Goal: Task Accomplishment & Management: Complete application form

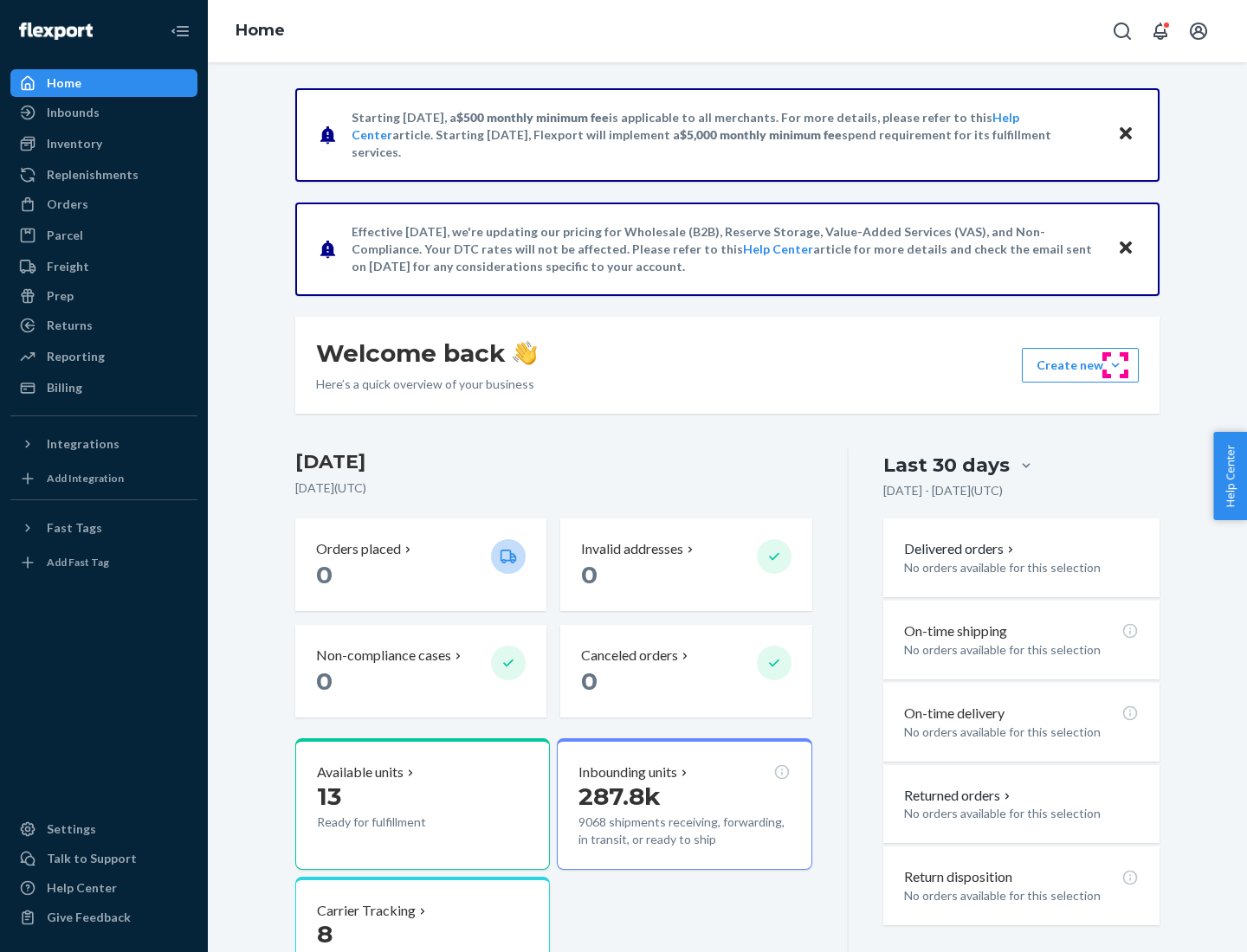
click at [1115, 365] on button "Create new Create new inbound Create new order Create new product" at bounding box center [1079, 365] width 117 height 34
click at [104, 112] on div "Inbounds" at bounding box center [103, 112] width 184 height 24
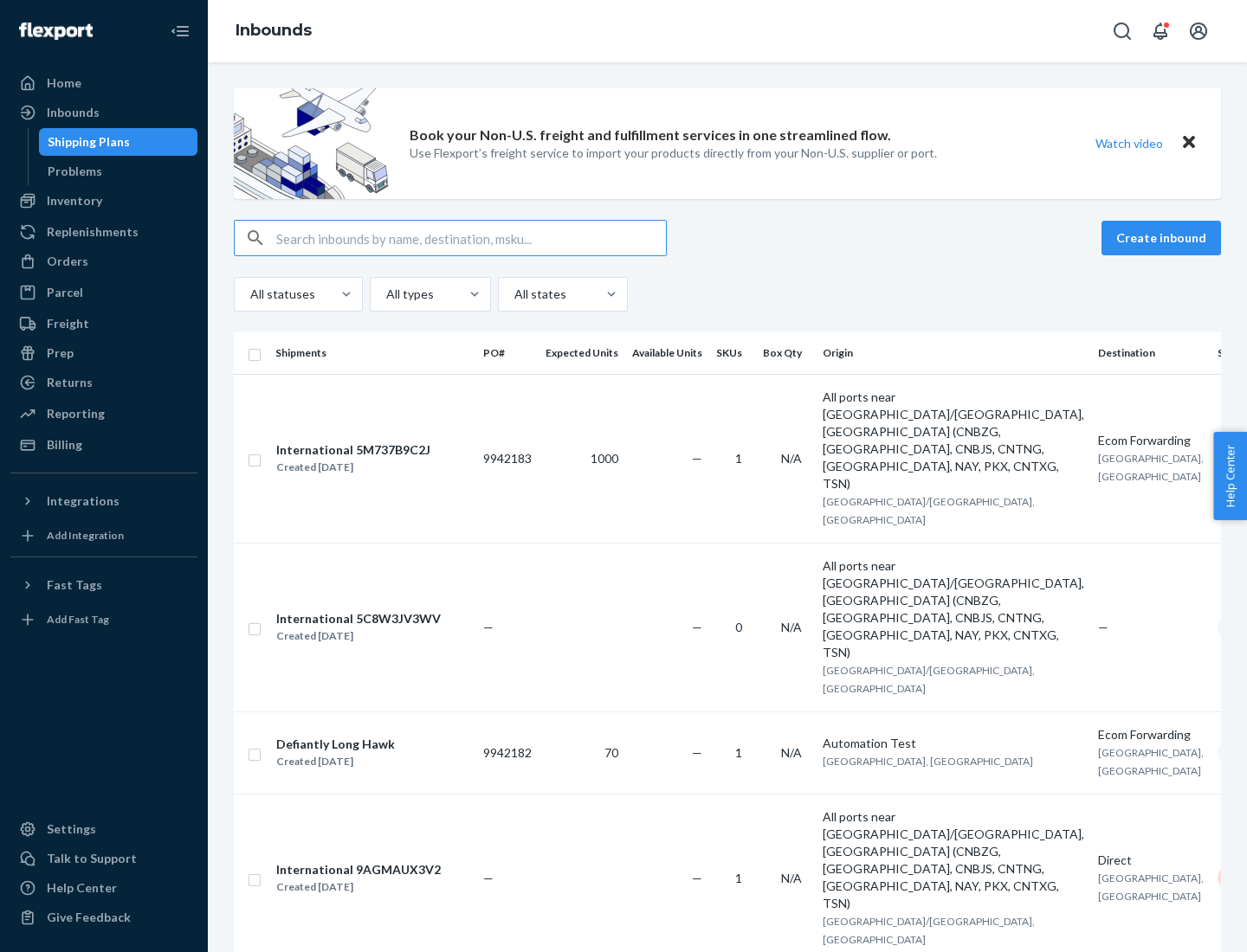
click at [1164, 238] on button "Create inbound" at bounding box center [1161, 238] width 120 height 34
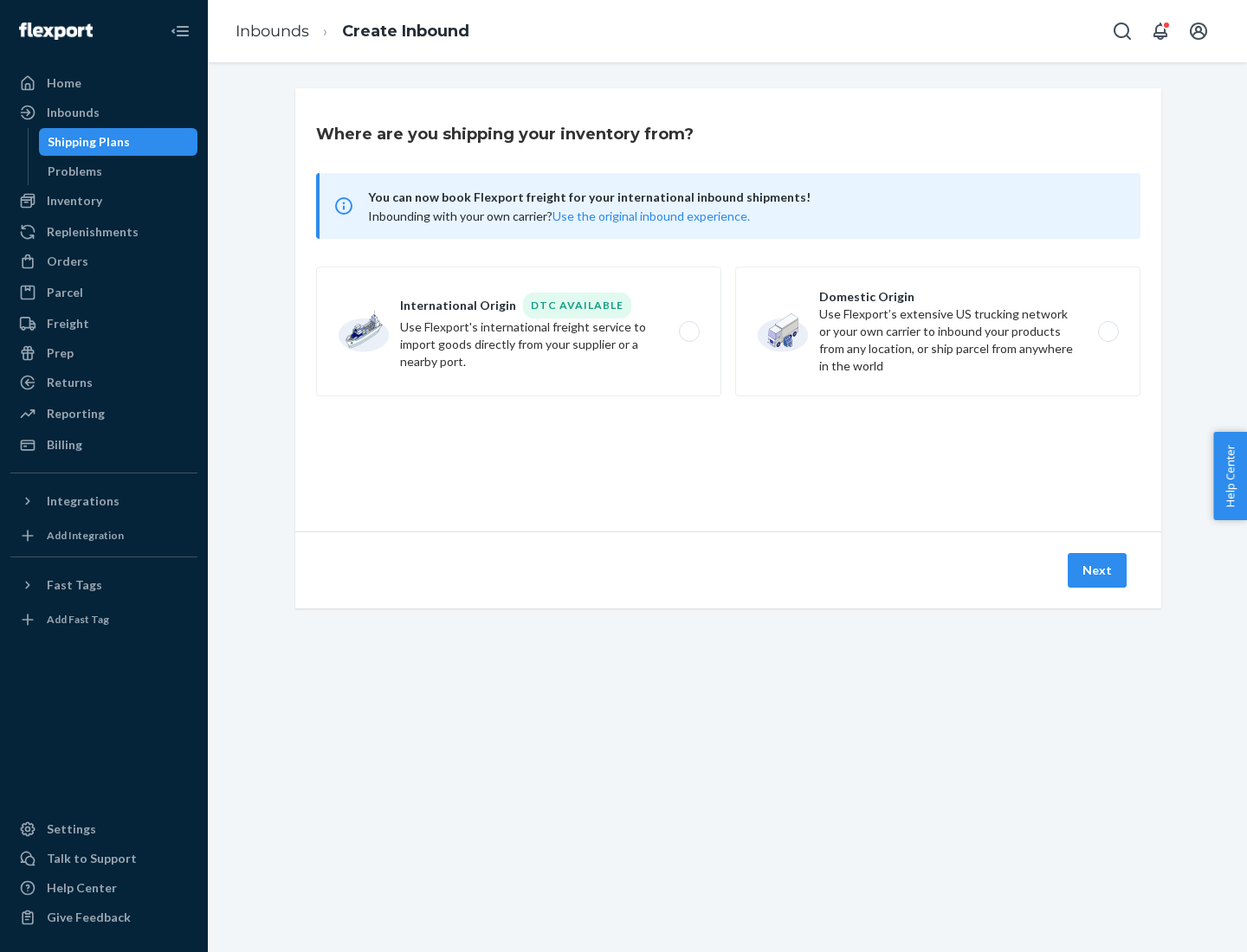
click at [938, 332] on label "Domestic Origin Use Flexport’s extensive US trucking network or your own carrie…" at bounding box center [937, 331] width 405 height 130
click at [1107, 332] on input "Domestic Origin Use Flexport’s extensive US trucking network or your own carrie…" at bounding box center [1113, 332] width 11 height 11
radio input "true"
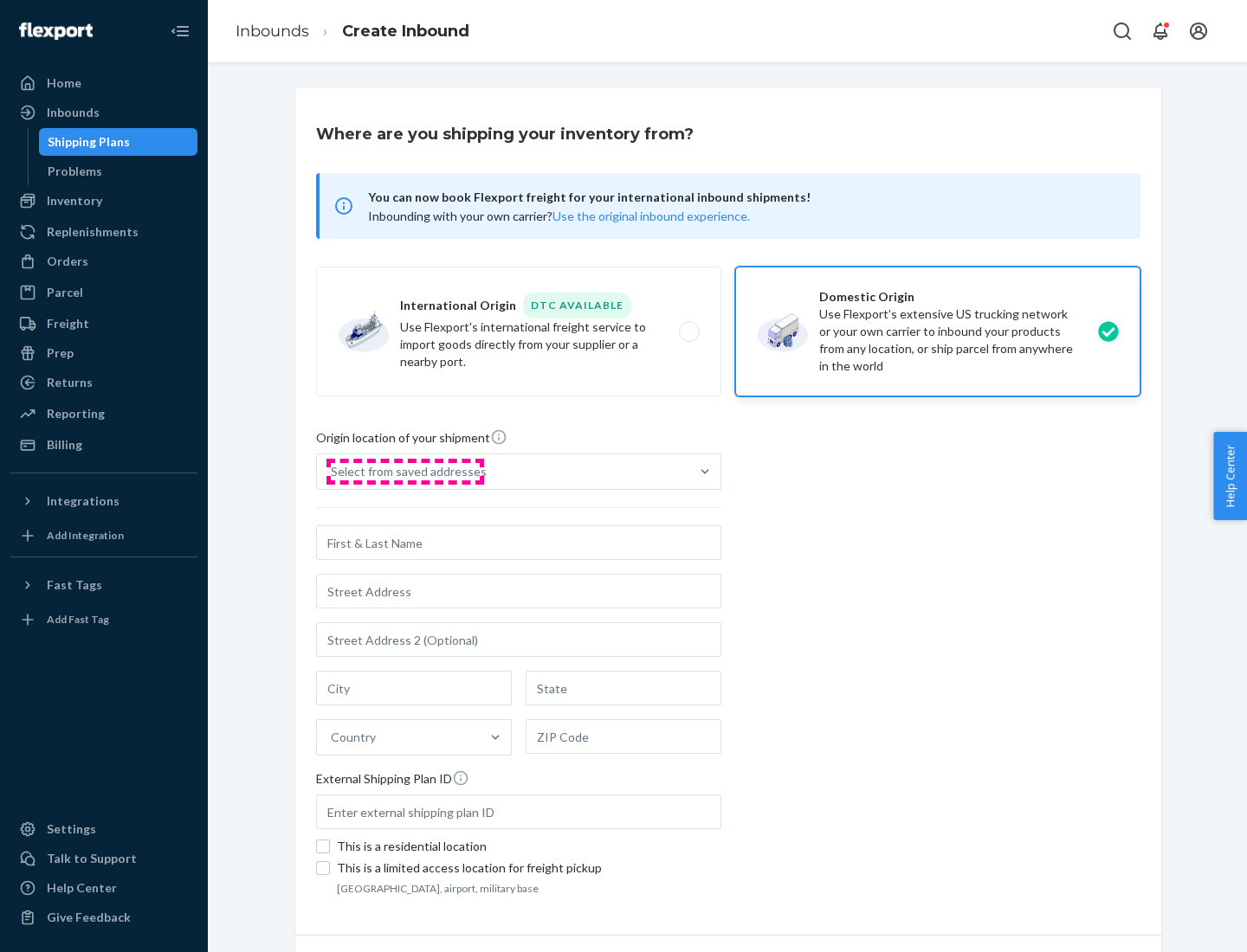
click at [404, 472] on div "Select from saved addresses" at bounding box center [409, 471] width 156 height 17
click at [333, 472] on input "Select from saved addresses" at bounding box center [332, 471] width 2 height 17
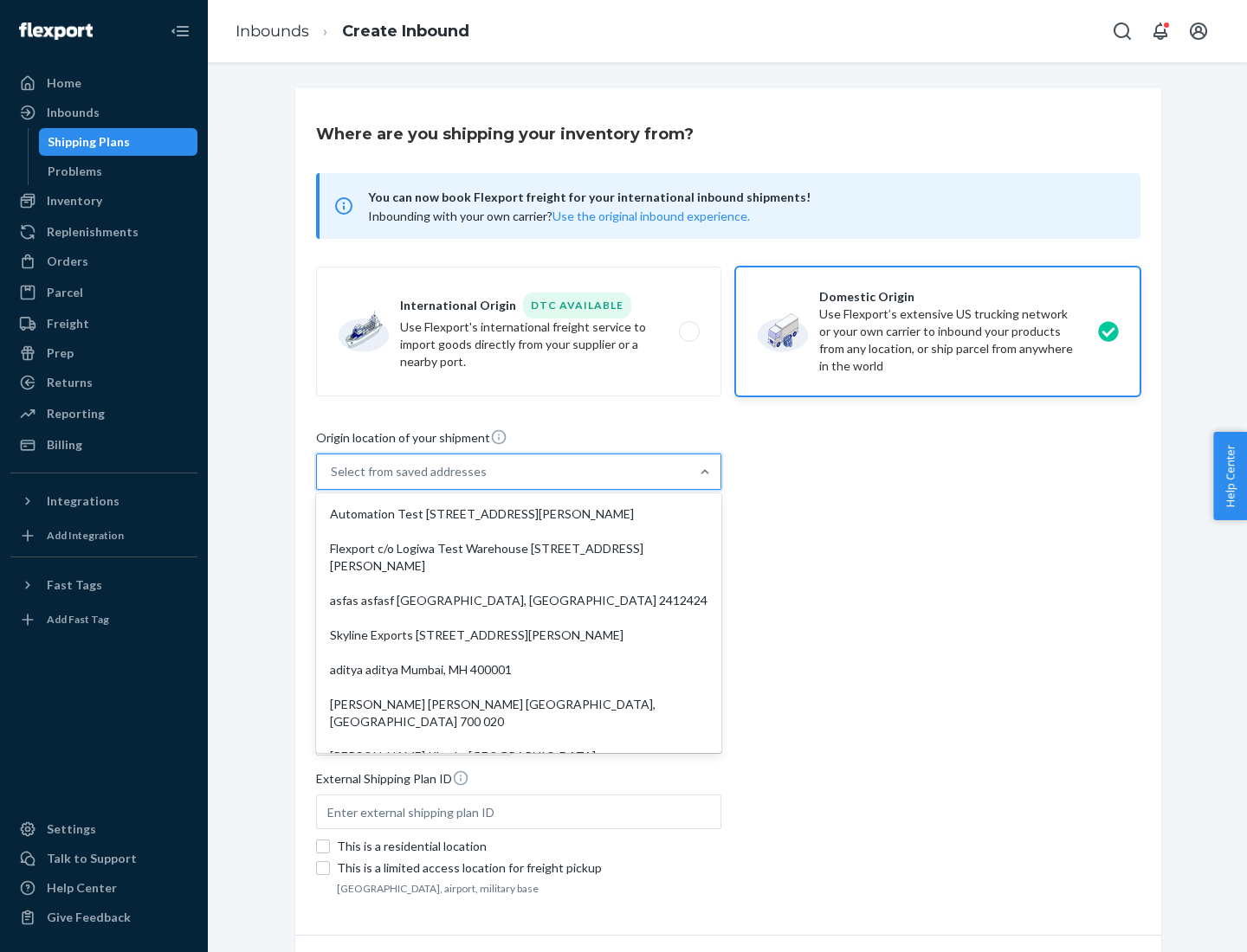
scroll to position [7, 0]
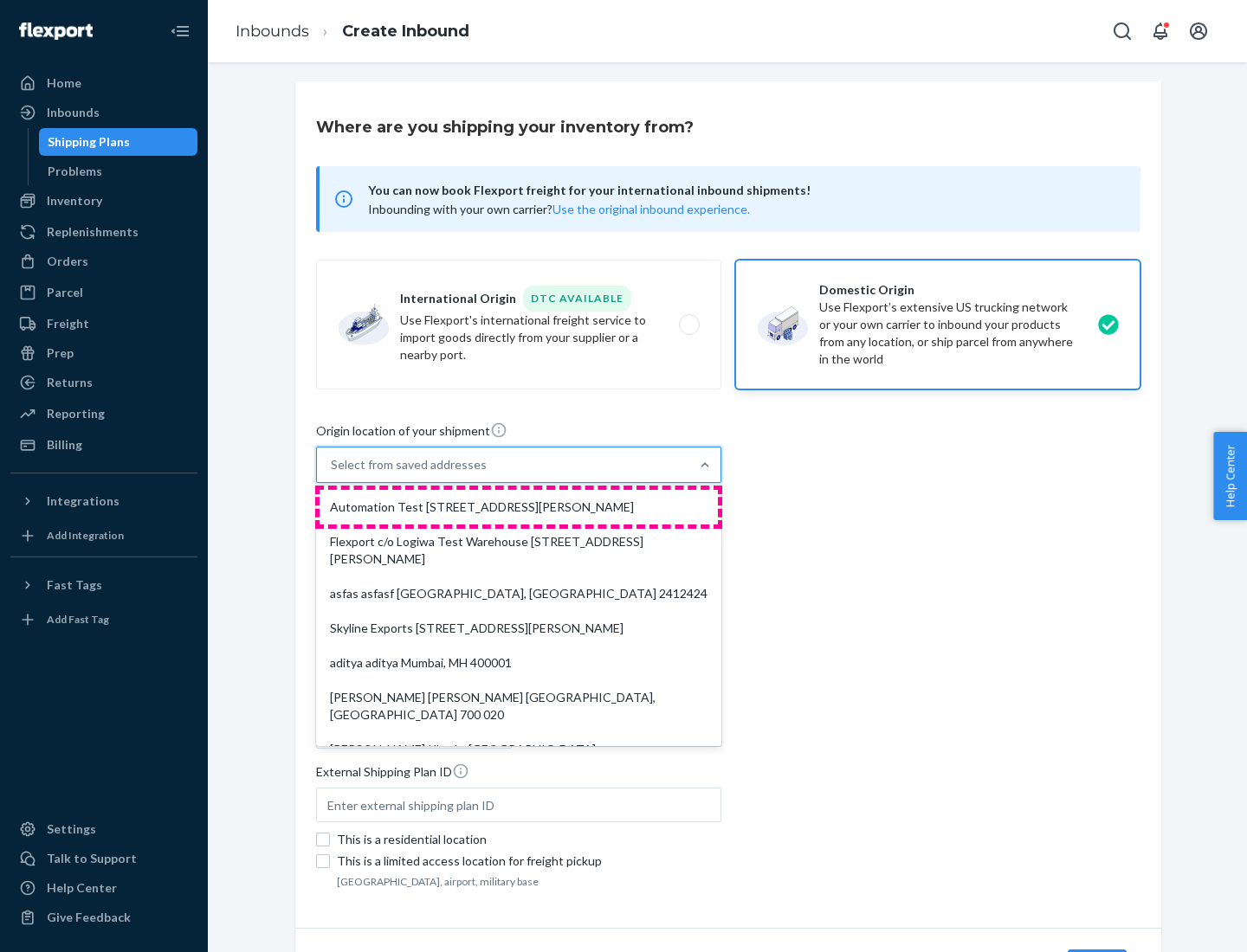
click at [518, 507] on div "Automation Test [STREET_ADDRESS][PERSON_NAME]" at bounding box center [517, 507] width 398 height 34
click at [333, 474] on input "option Automation Test [STREET_ADDRESS][PERSON_NAME]. 9 results available. Use …" at bounding box center [332, 464] width 2 height 17
type input "Automation Test"
type input "9th Floor"
type input "[GEOGRAPHIC_DATA]"
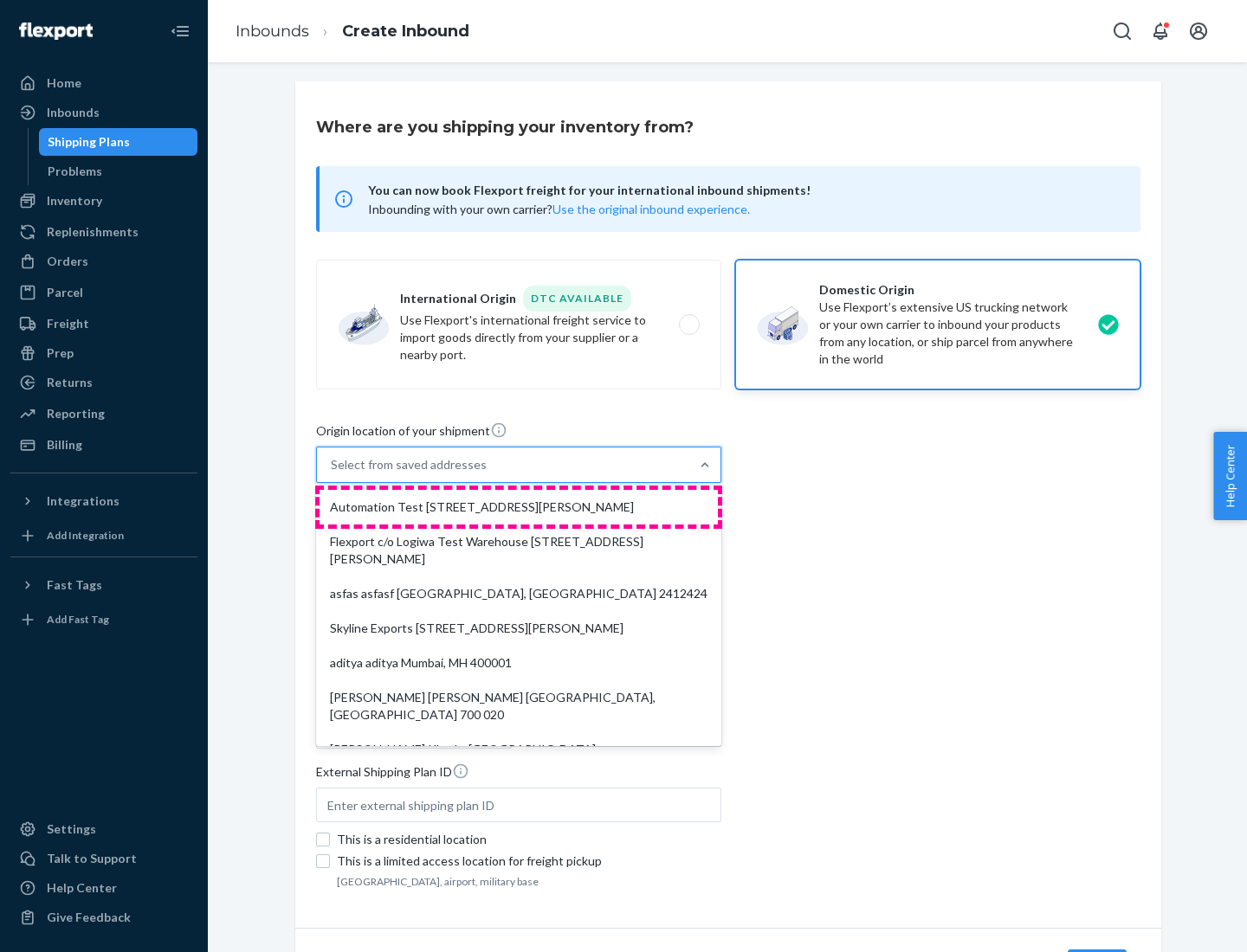
type input "CA"
type input "94104"
type input "[STREET_ADDRESS][PERSON_NAME]"
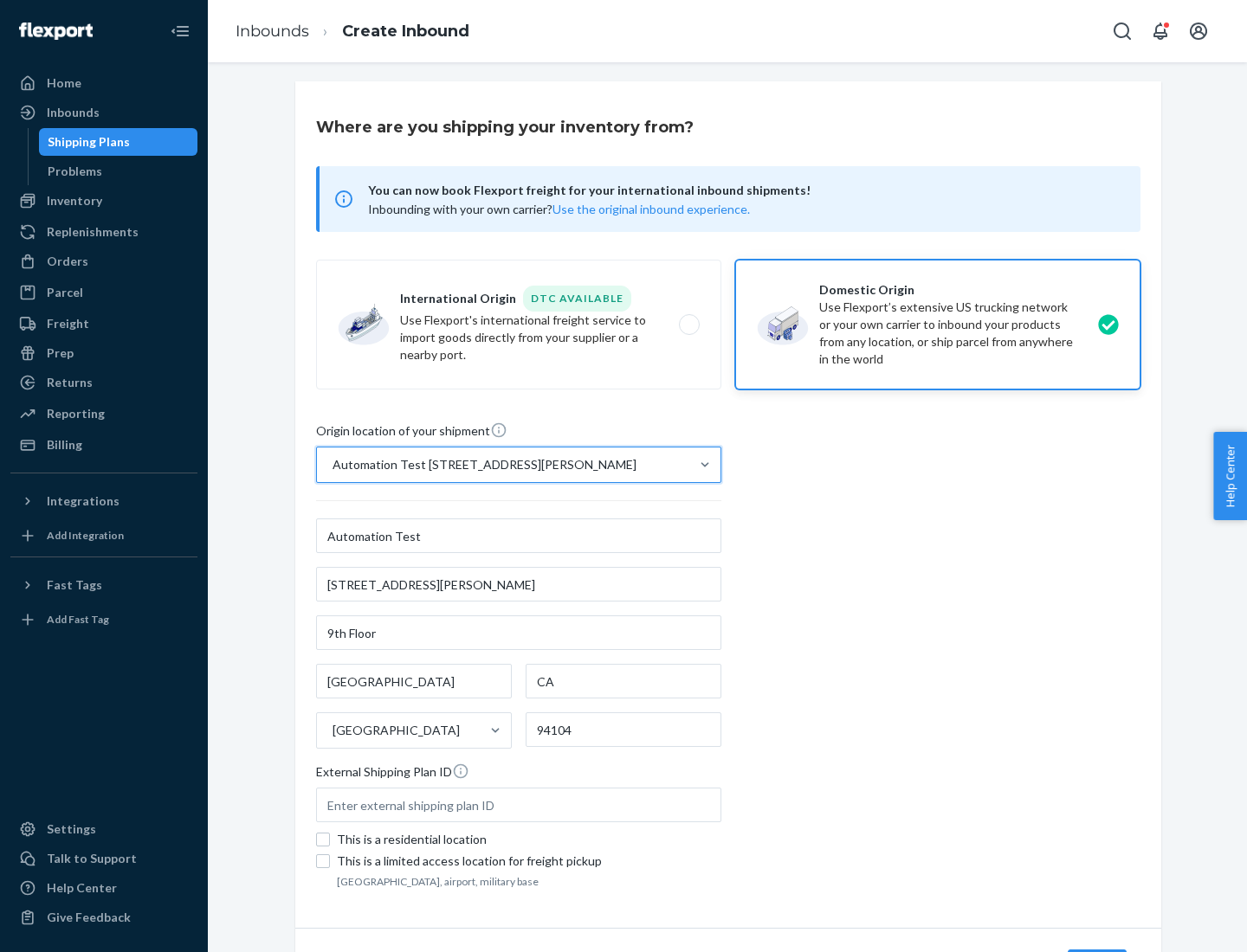
scroll to position [101, 0]
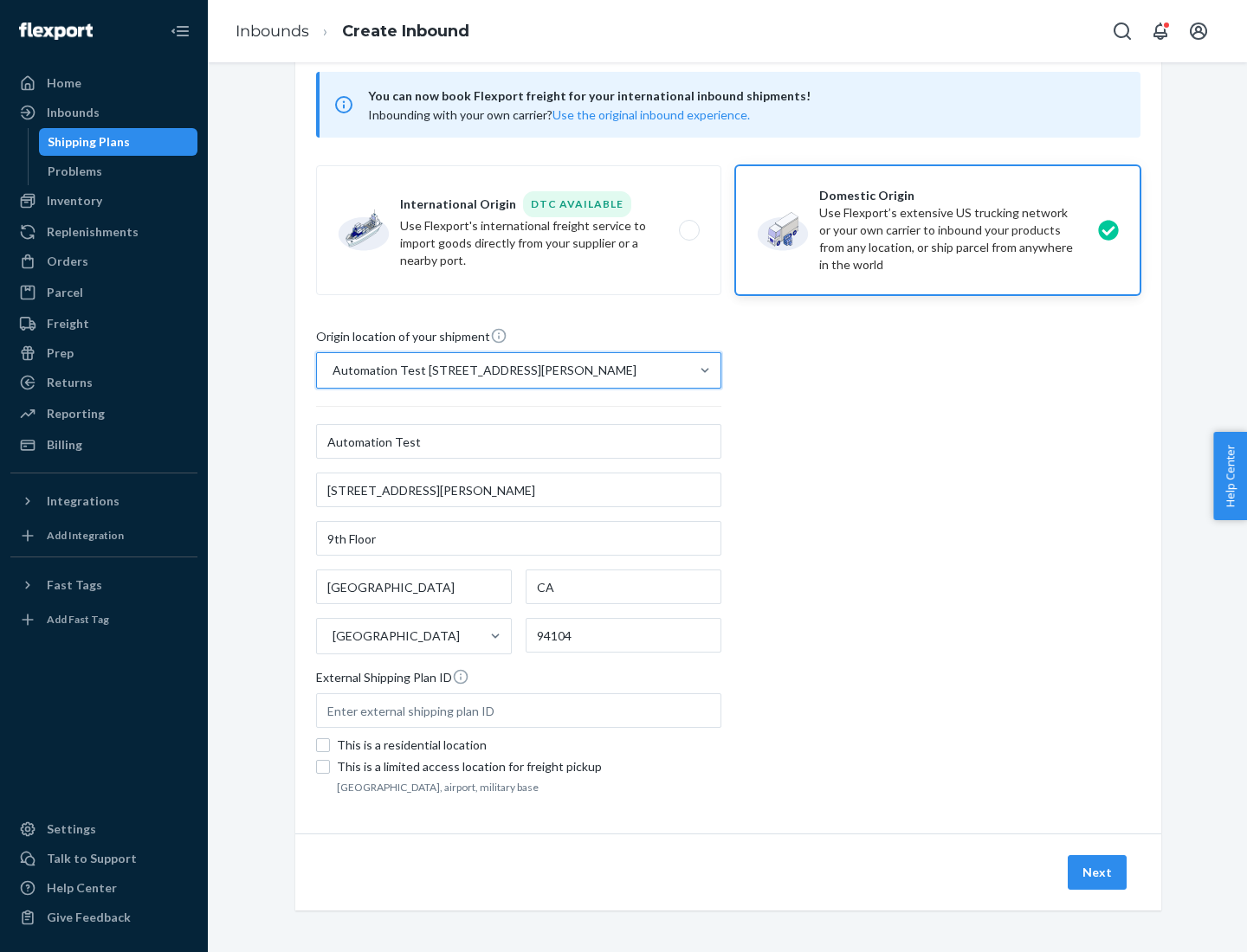
click at [1097, 872] on button "Next" at bounding box center [1097, 872] width 59 height 34
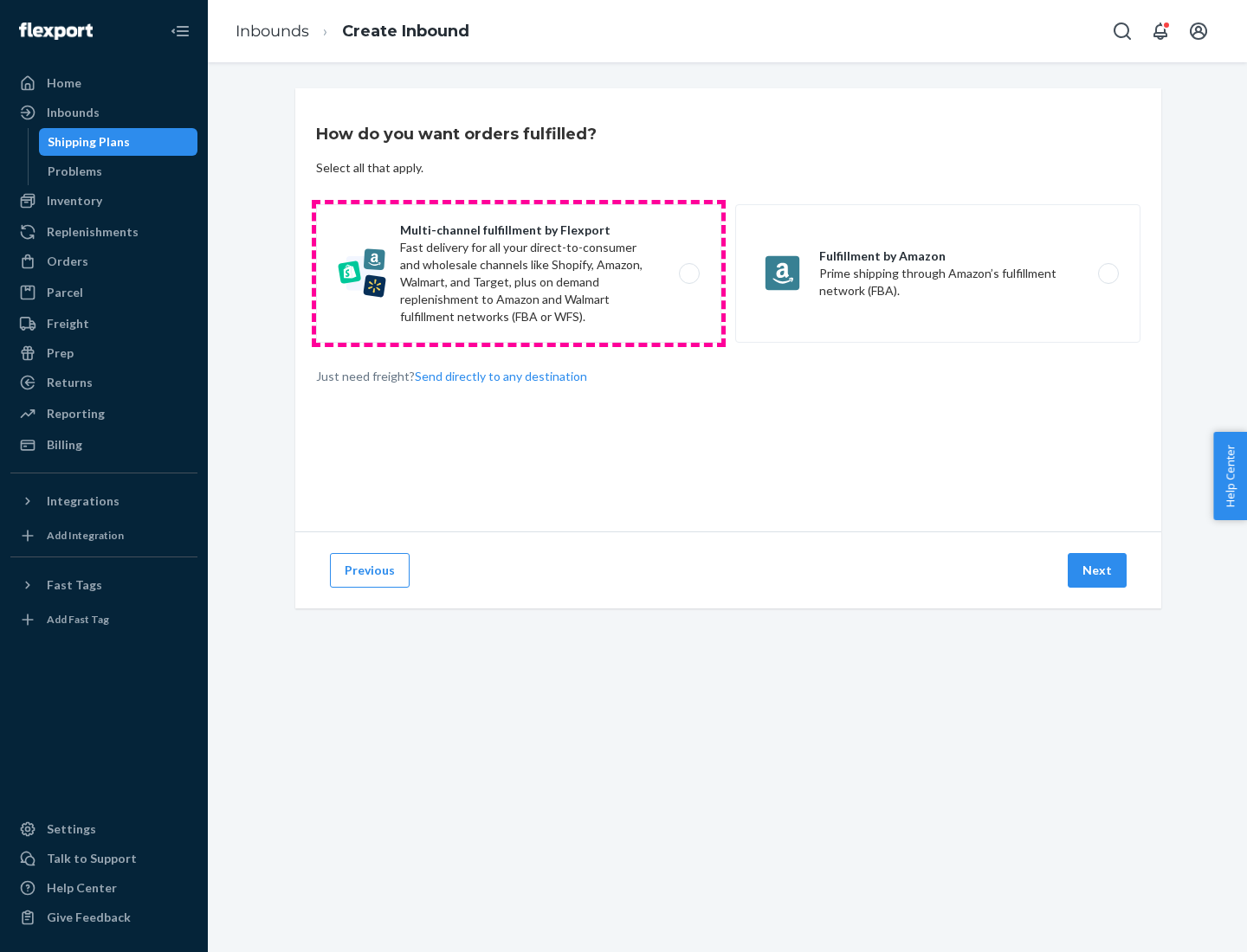
click at [518, 274] on label "Multi-channel fulfillment by Flexport Fast delivery for all your direct-to-cons…" at bounding box center [518, 273] width 405 height 139
click at [688, 274] on input "Multi-channel fulfillment by Flexport Fast delivery for all your direct-to-cons…" at bounding box center [693, 274] width 11 height 11
radio input "true"
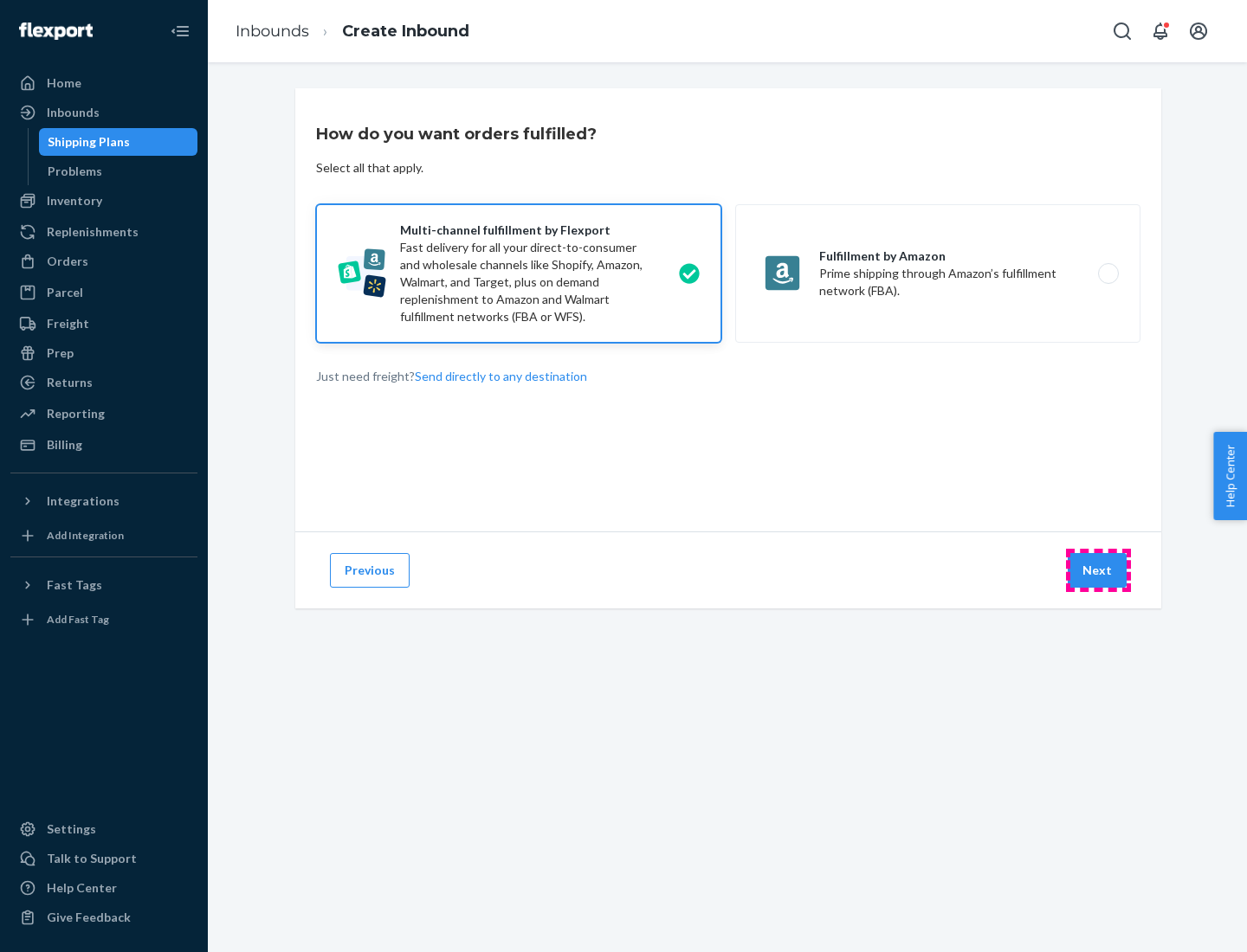
click at [1097, 571] on button "Next" at bounding box center [1097, 570] width 59 height 34
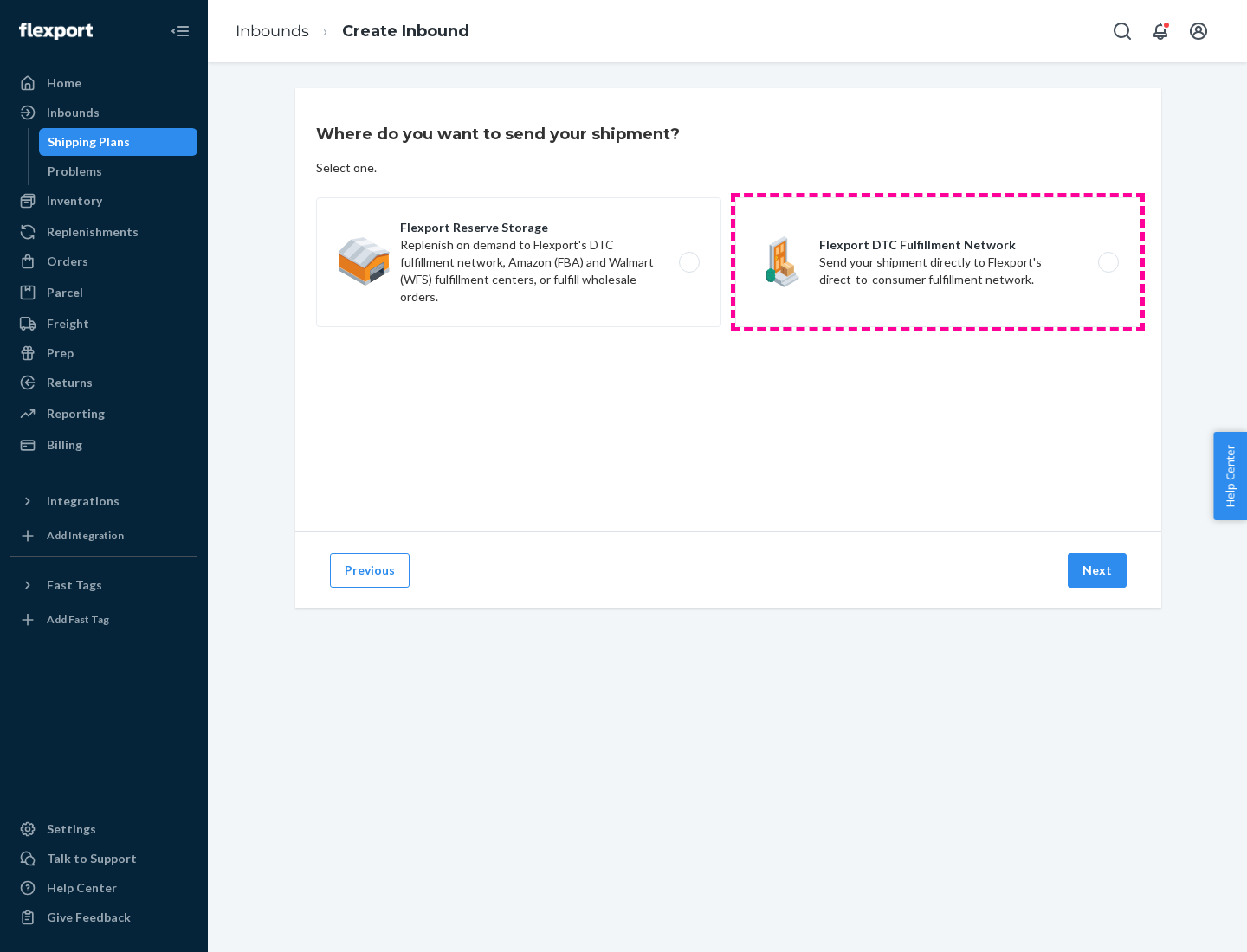
click at [938, 262] on label "Flexport DTC Fulfillment Network Send your shipment directly to Flexport's dire…" at bounding box center [937, 262] width 405 height 130
click at [1107, 262] on input "Flexport DTC Fulfillment Network Send your shipment directly to Flexport's dire…" at bounding box center [1113, 263] width 11 height 11
radio input "true"
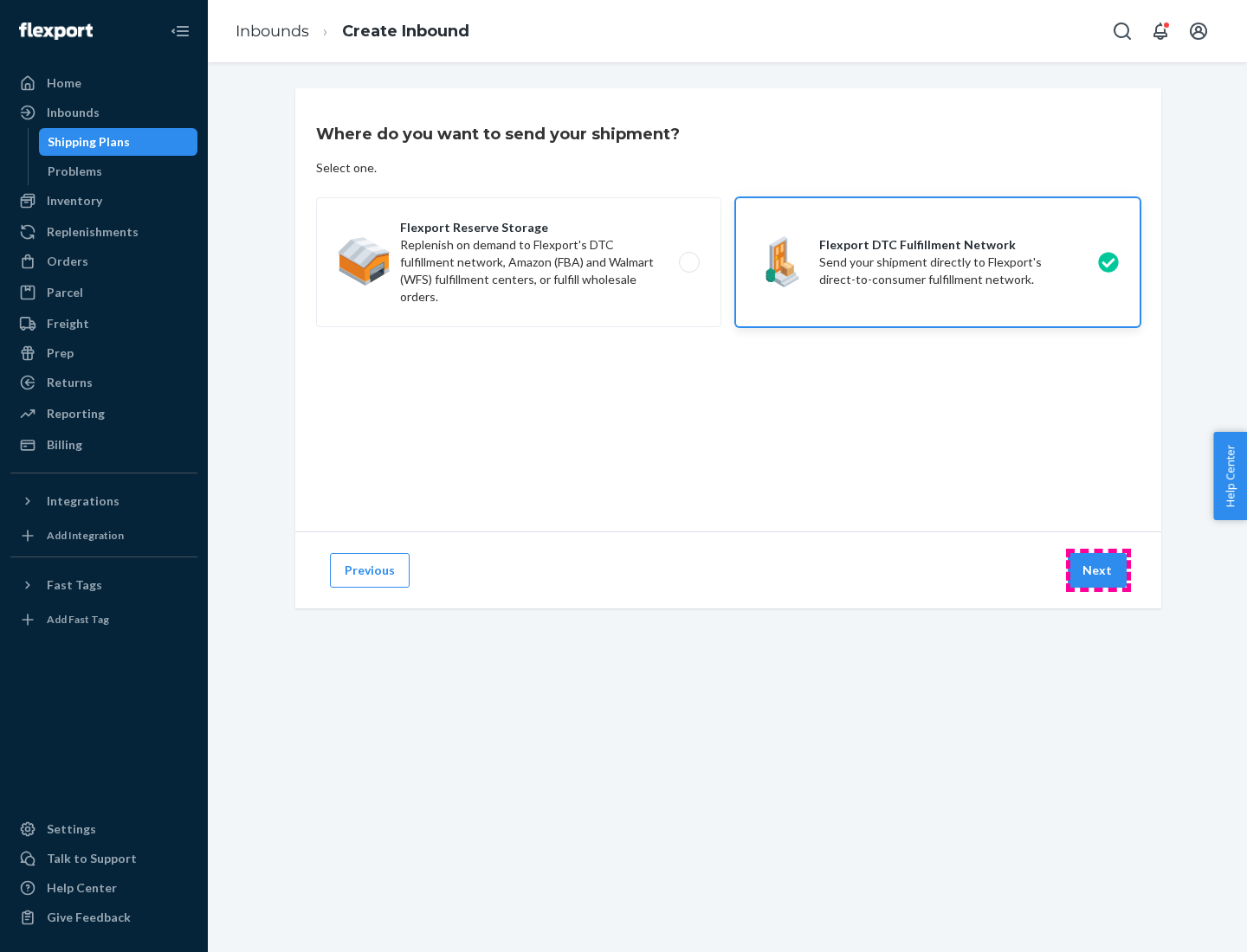
click at [1097, 571] on button "Next" at bounding box center [1097, 570] width 59 height 34
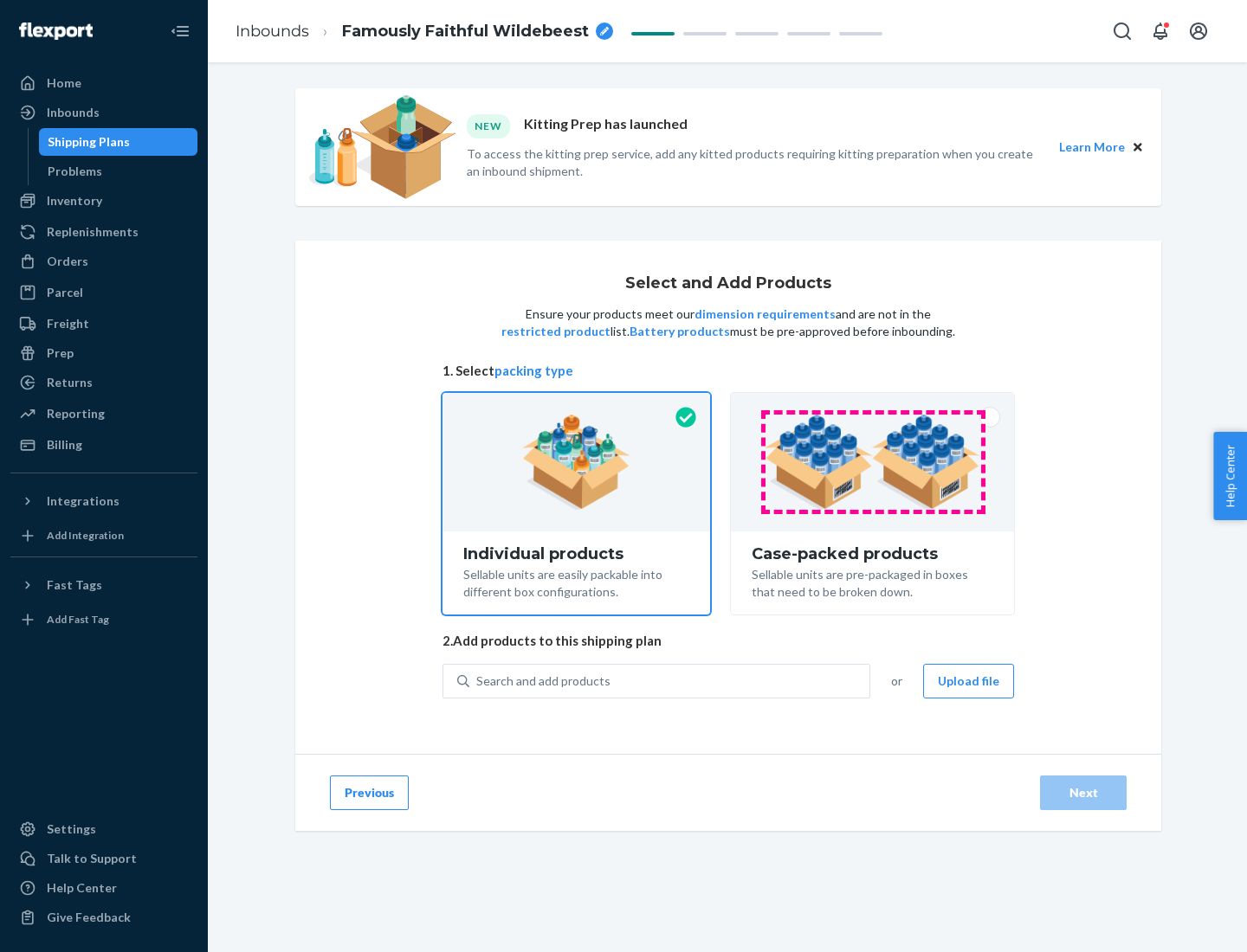
click at [873, 462] on img at bounding box center [873, 462] width 216 height 95
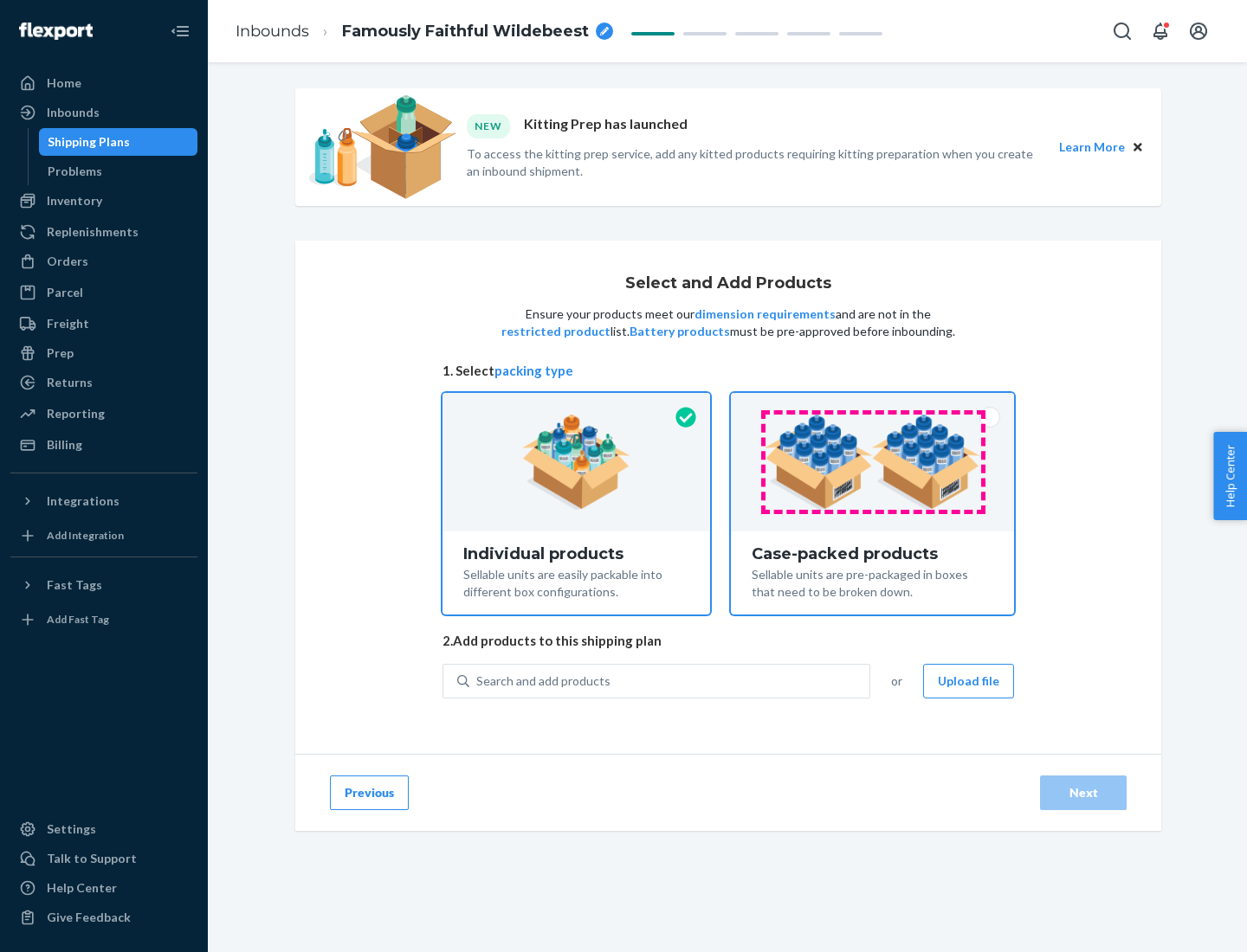
click at [873, 404] on input "Case-packed products Sellable units are pre-packaged in boxes that need to be b…" at bounding box center [872, 399] width 11 height 11
radio input "true"
radio input "false"
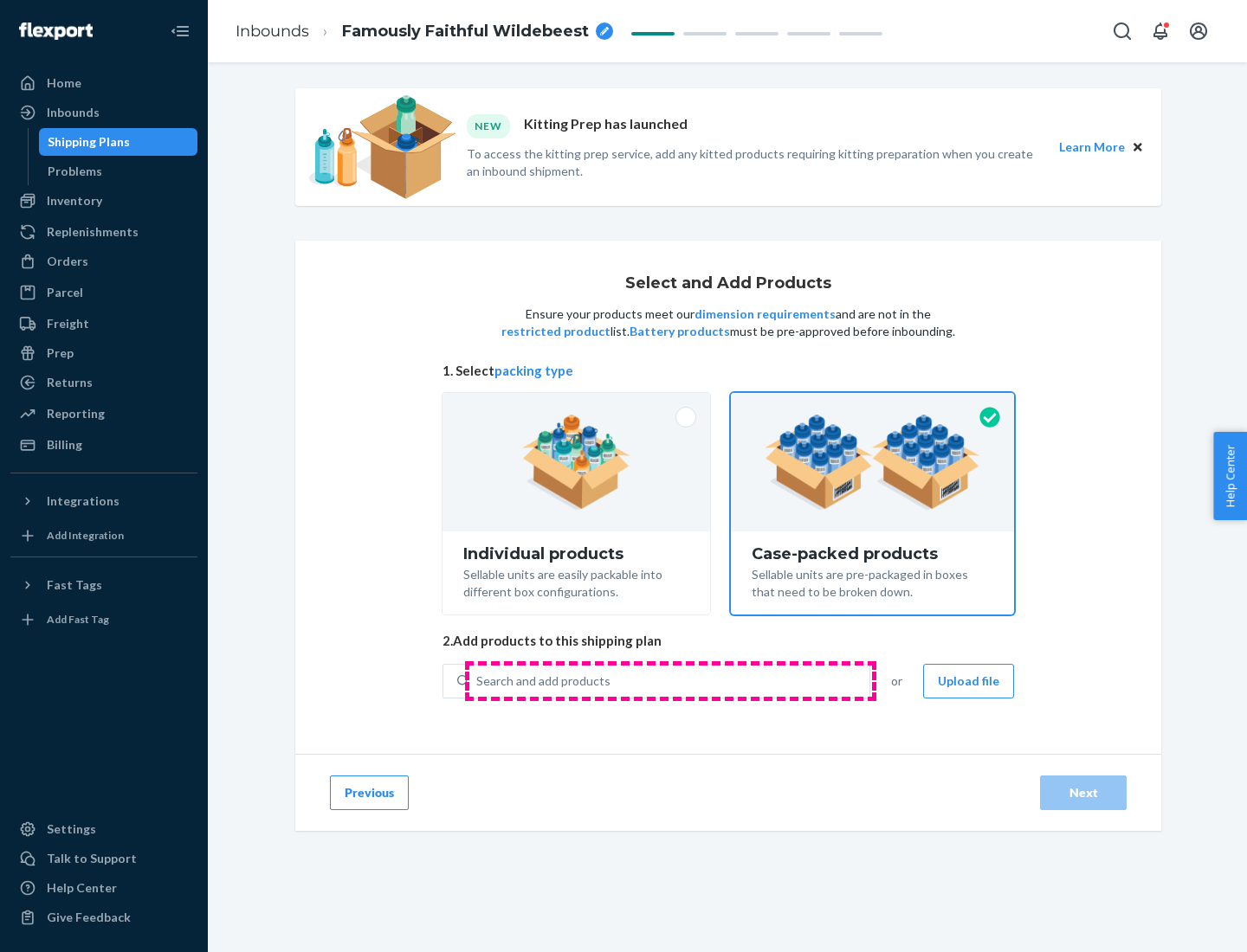
click at [670, 680] on div "Search and add products" at bounding box center [669, 681] width 400 height 31
click at [478, 680] on input "Search and add products" at bounding box center [477, 680] width 2 height 17
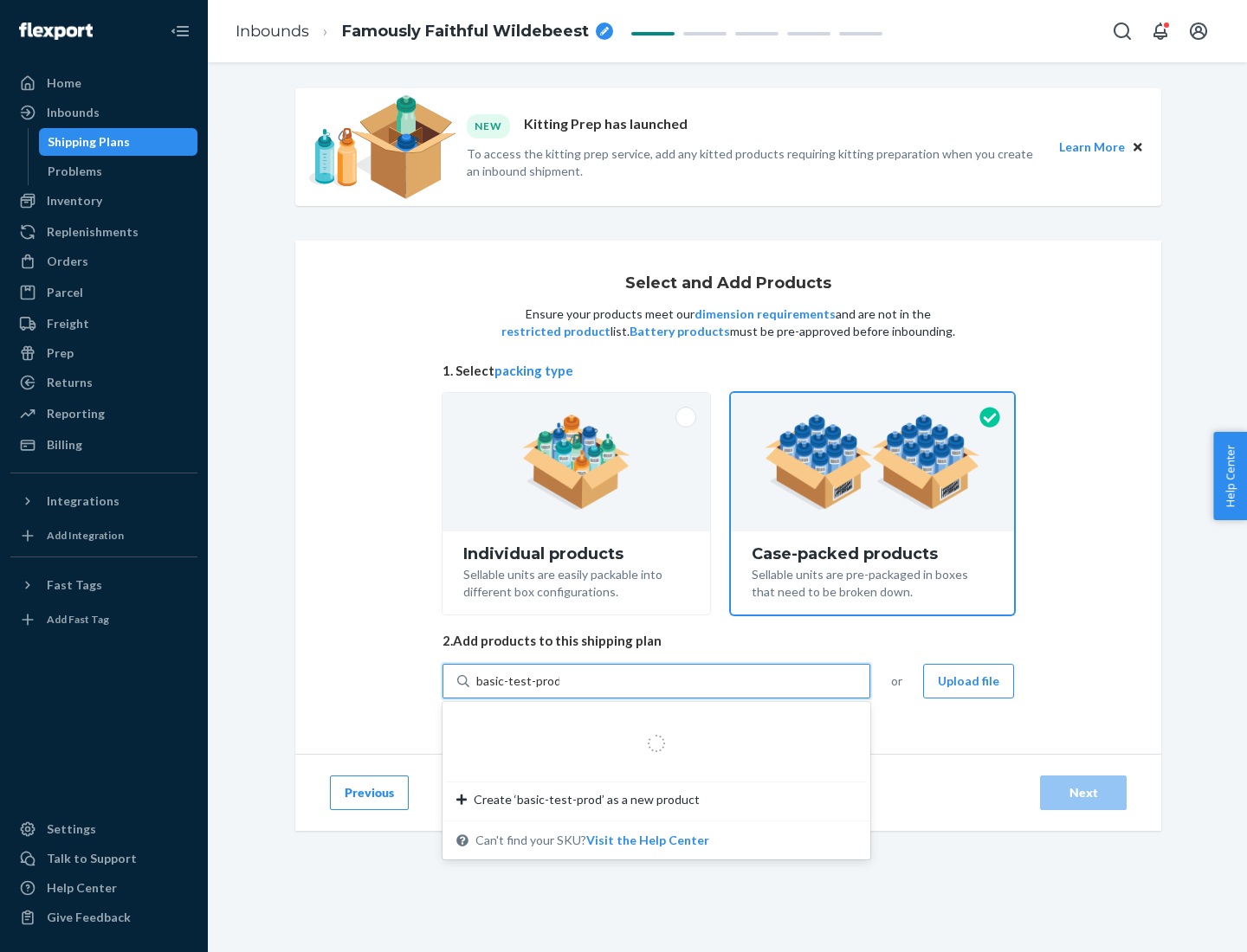
type input "basic-test-product-1"
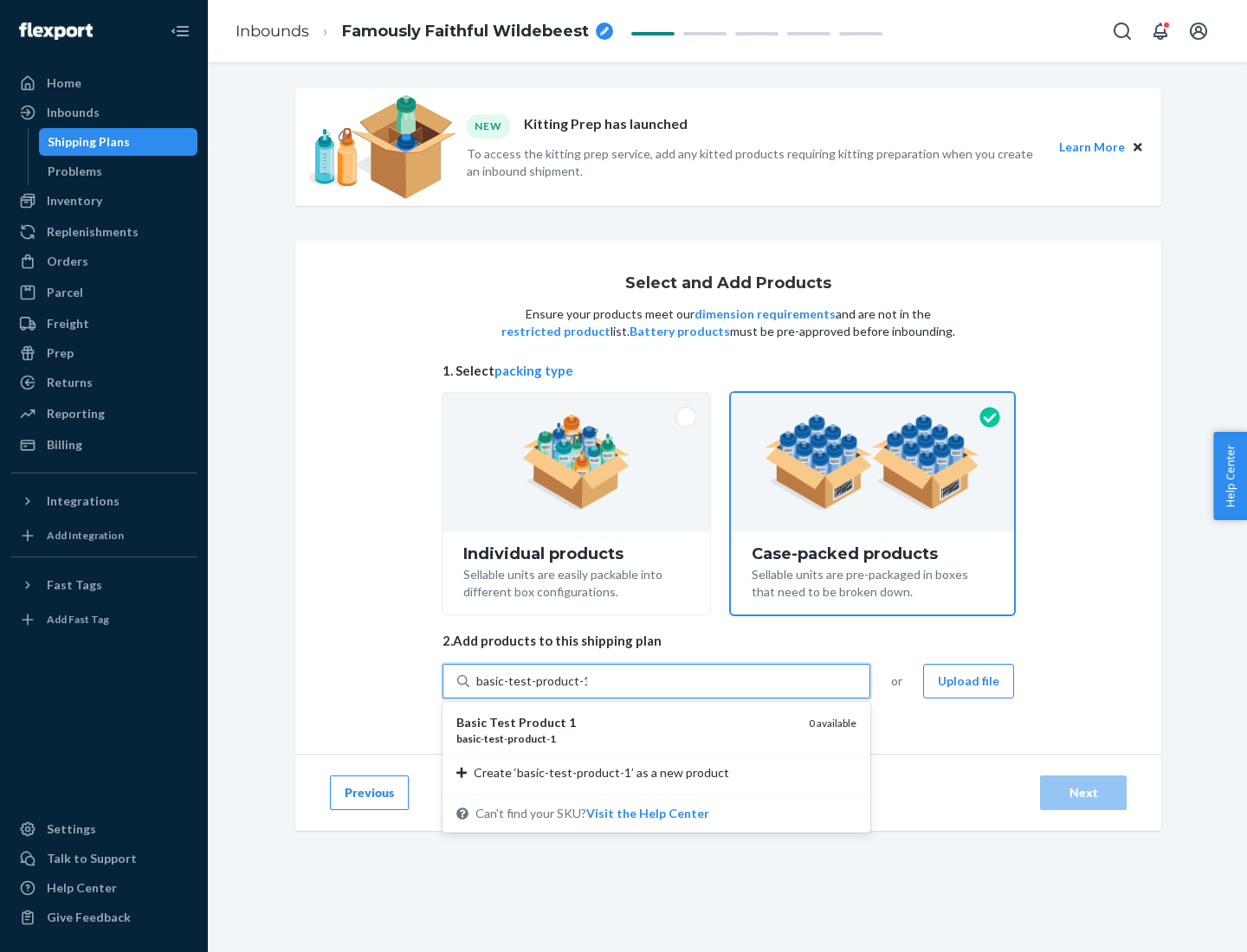
click at [626, 738] on div "basic - test - product - 1" at bounding box center [625, 738] width 339 height 14
click at [587, 689] on input "basic-test-product-1" at bounding box center [531, 680] width 111 height 17
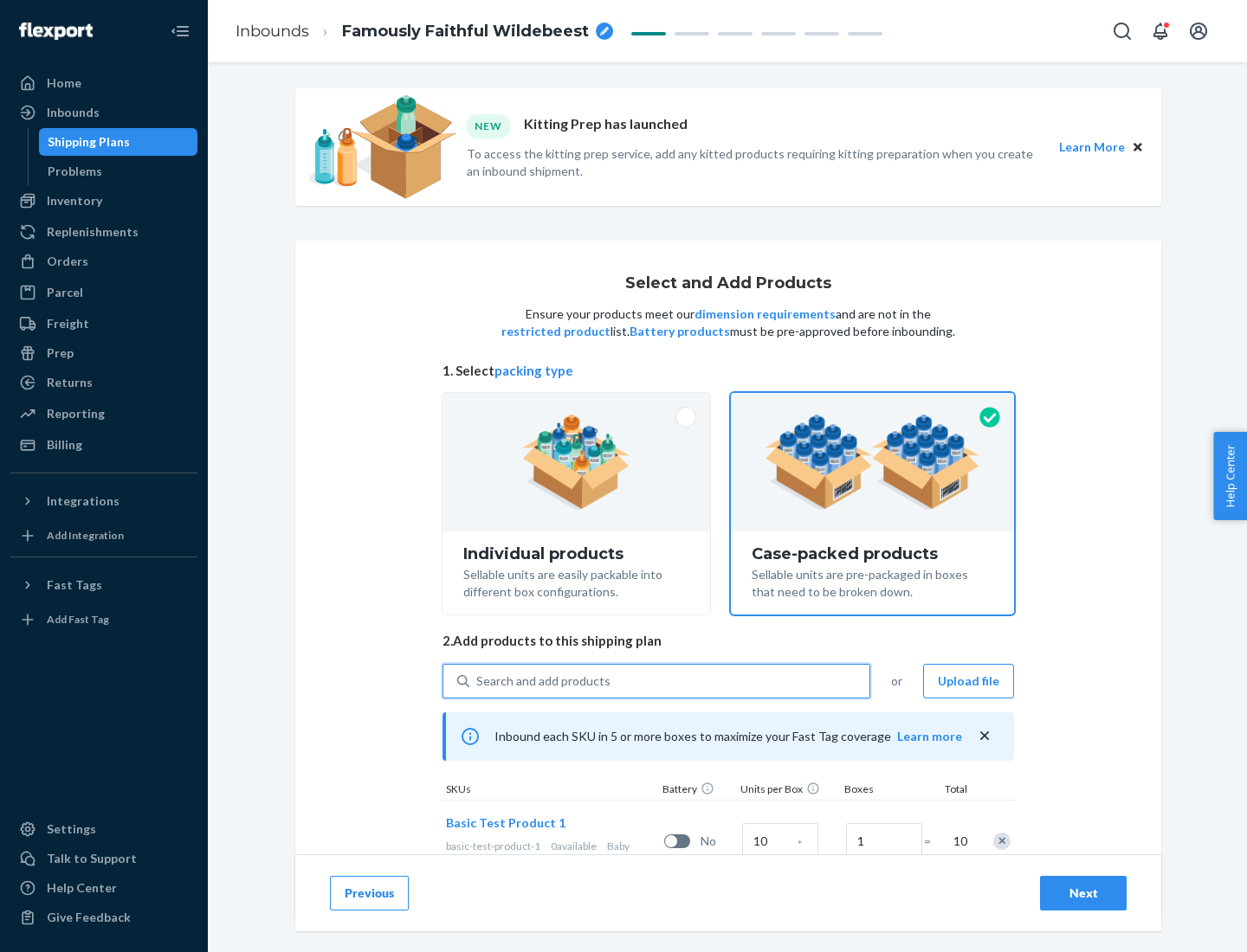
scroll to position [63, 0]
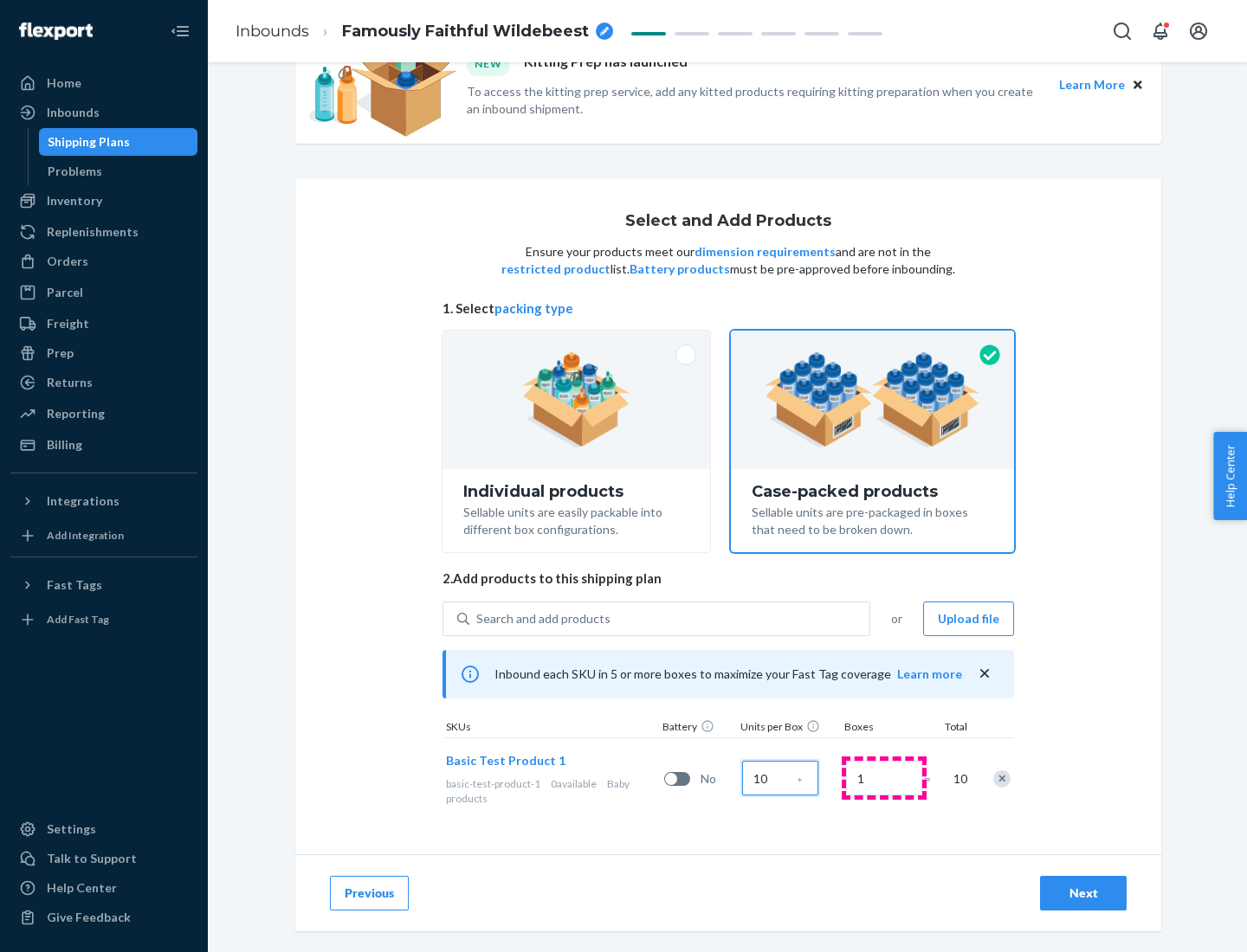
type input "10"
type input "7"
click at [1083, 893] on div "Next" at bounding box center [1083, 892] width 57 height 17
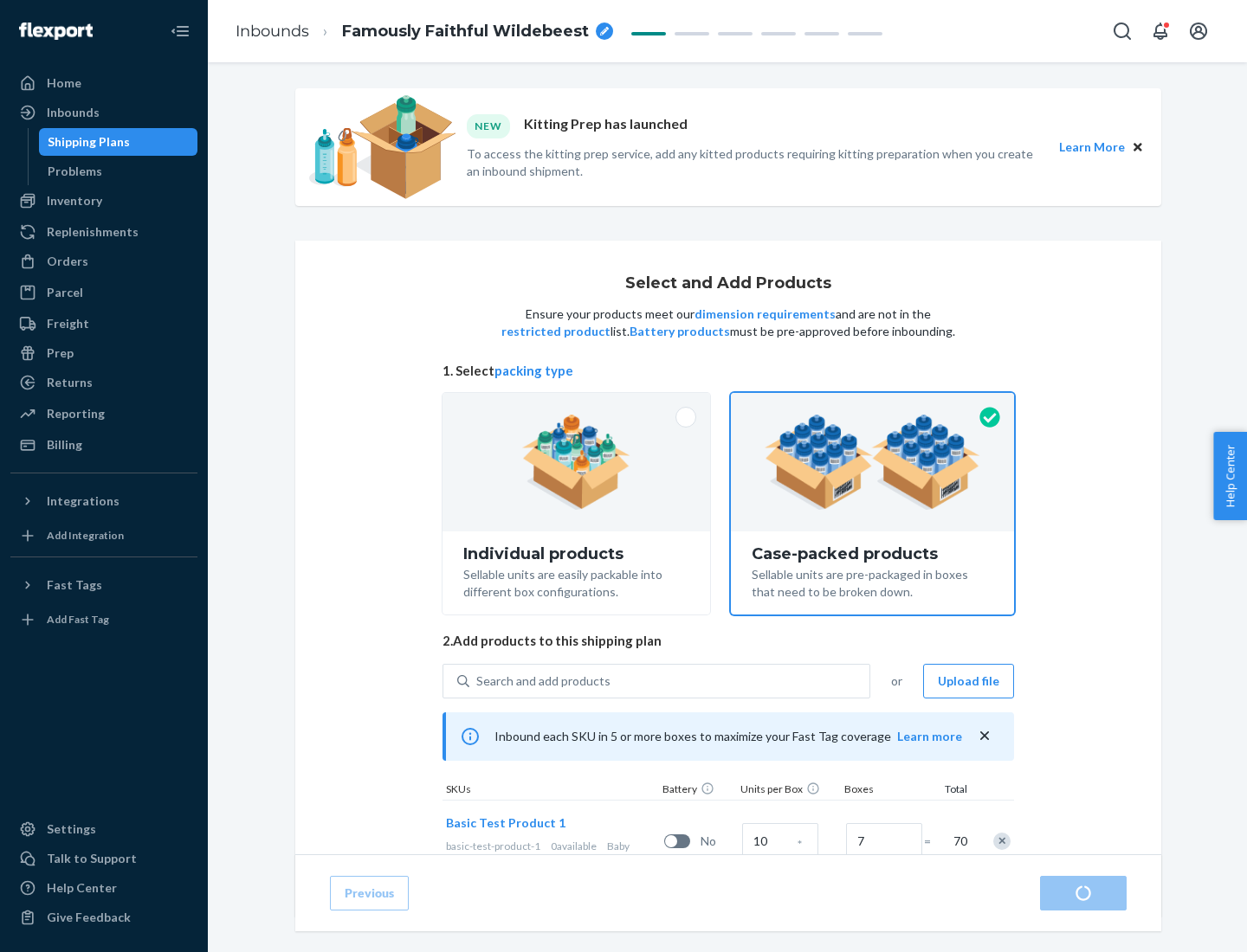
radio input "true"
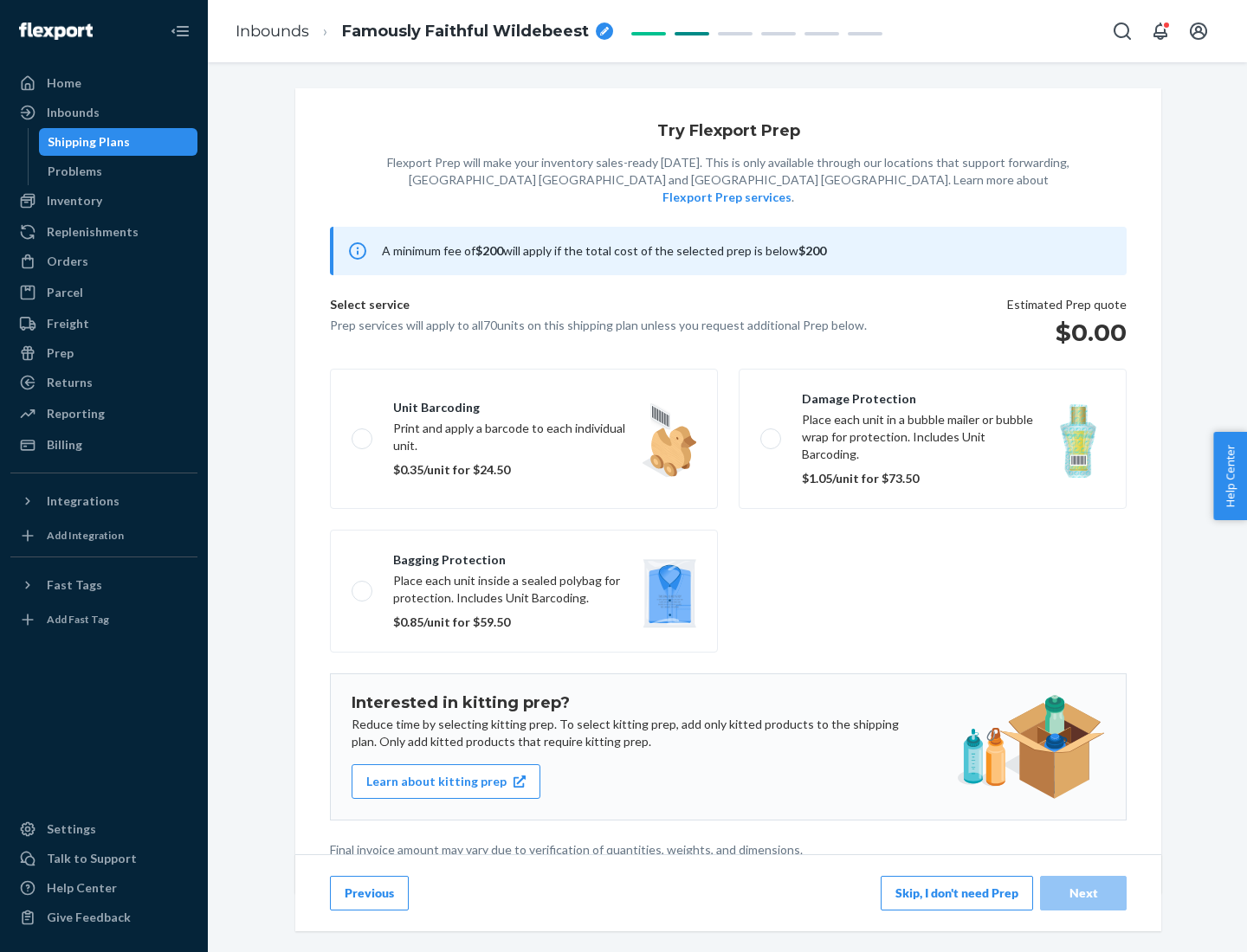
scroll to position [5, 0]
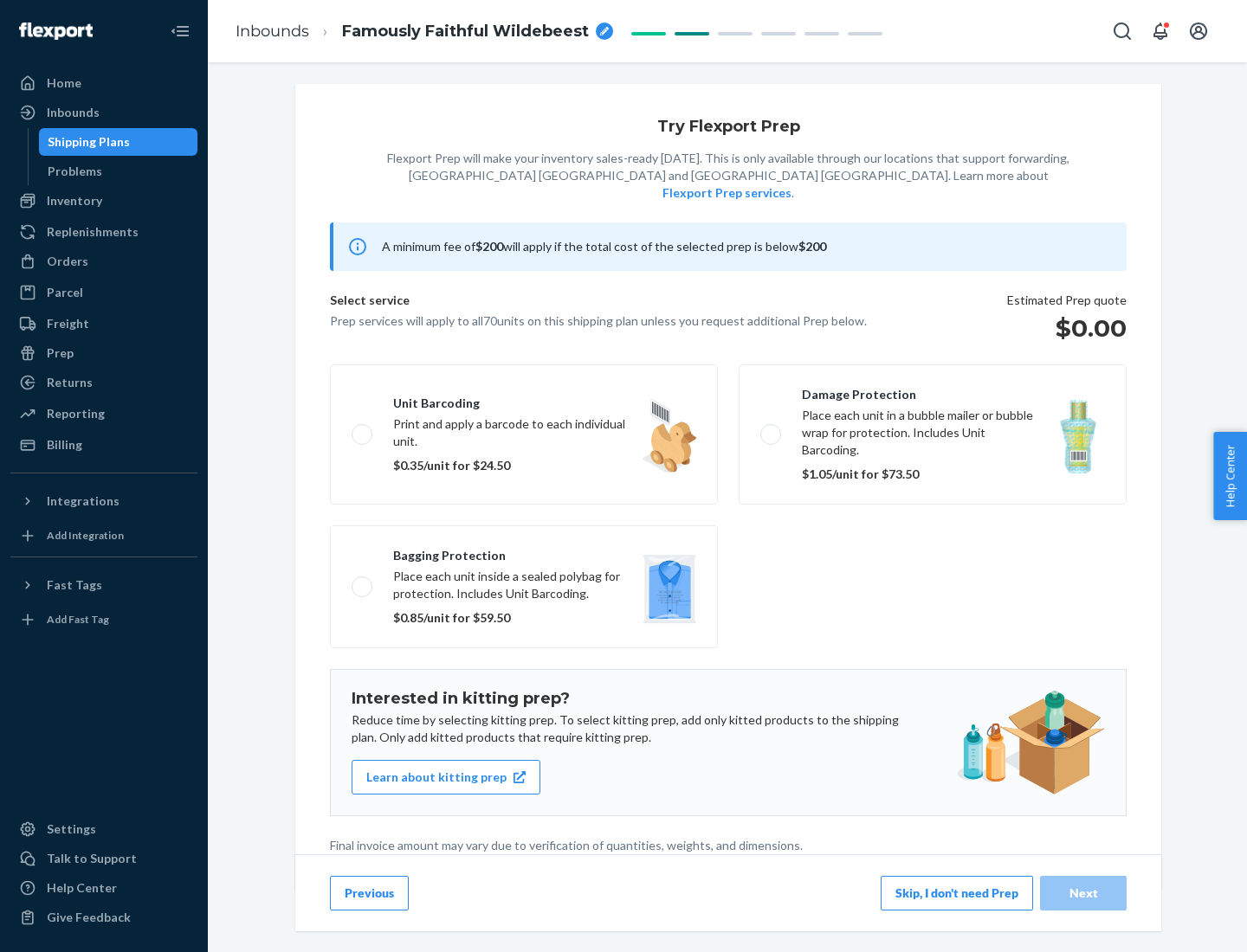
click at [524, 552] on label "Bagging protection Place each unit inside a sealed polybag for protection. Incl…" at bounding box center [524, 587] width 388 height 123
click at [362, 581] on input "Bagging protection Place each unit inside a sealed polybag for protection. Incl…" at bounding box center [357, 586] width 11 height 11
checkbox input "true"
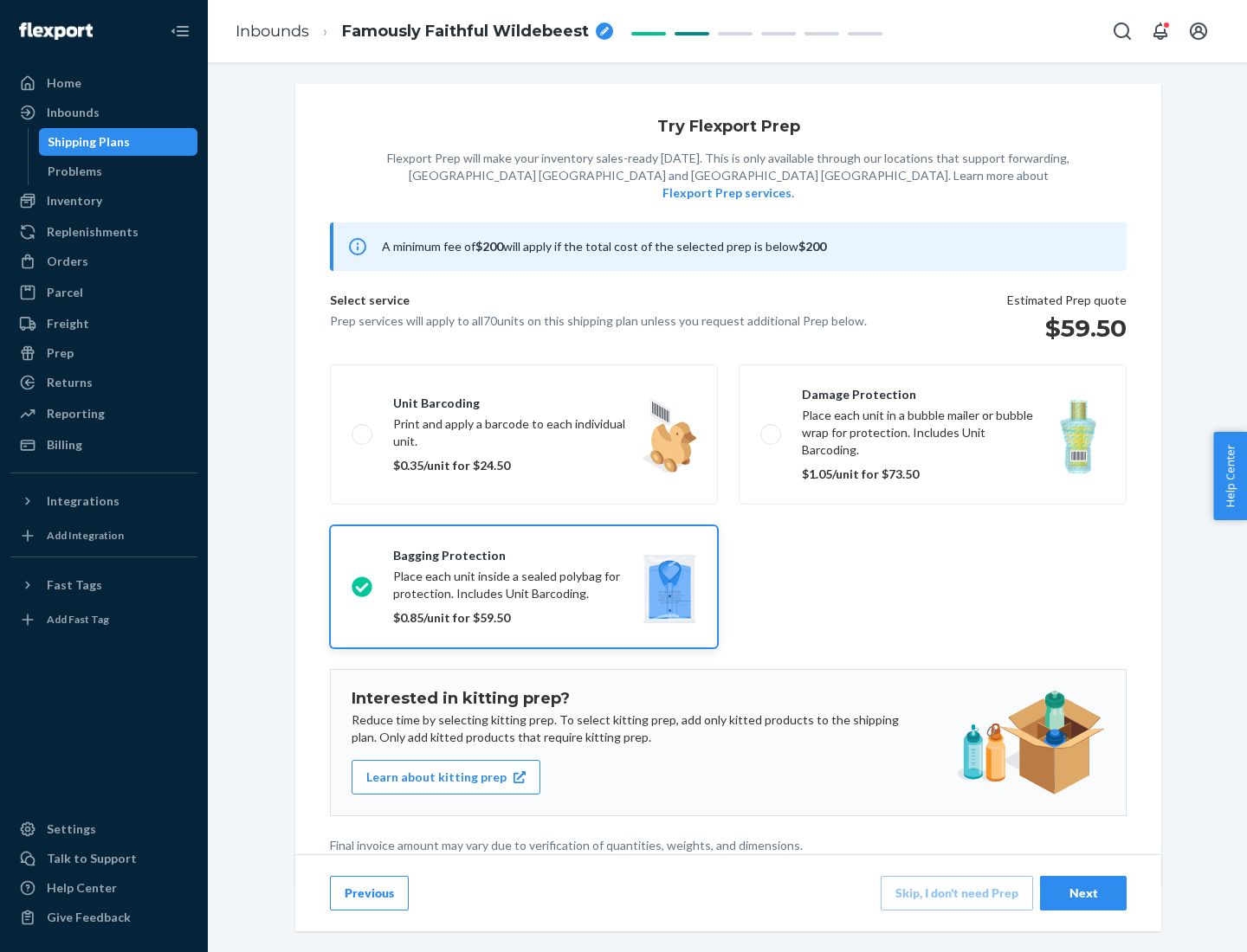
click at [1083, 892] on div "Next" at bounding box center [1083, 892] width 57 height 17
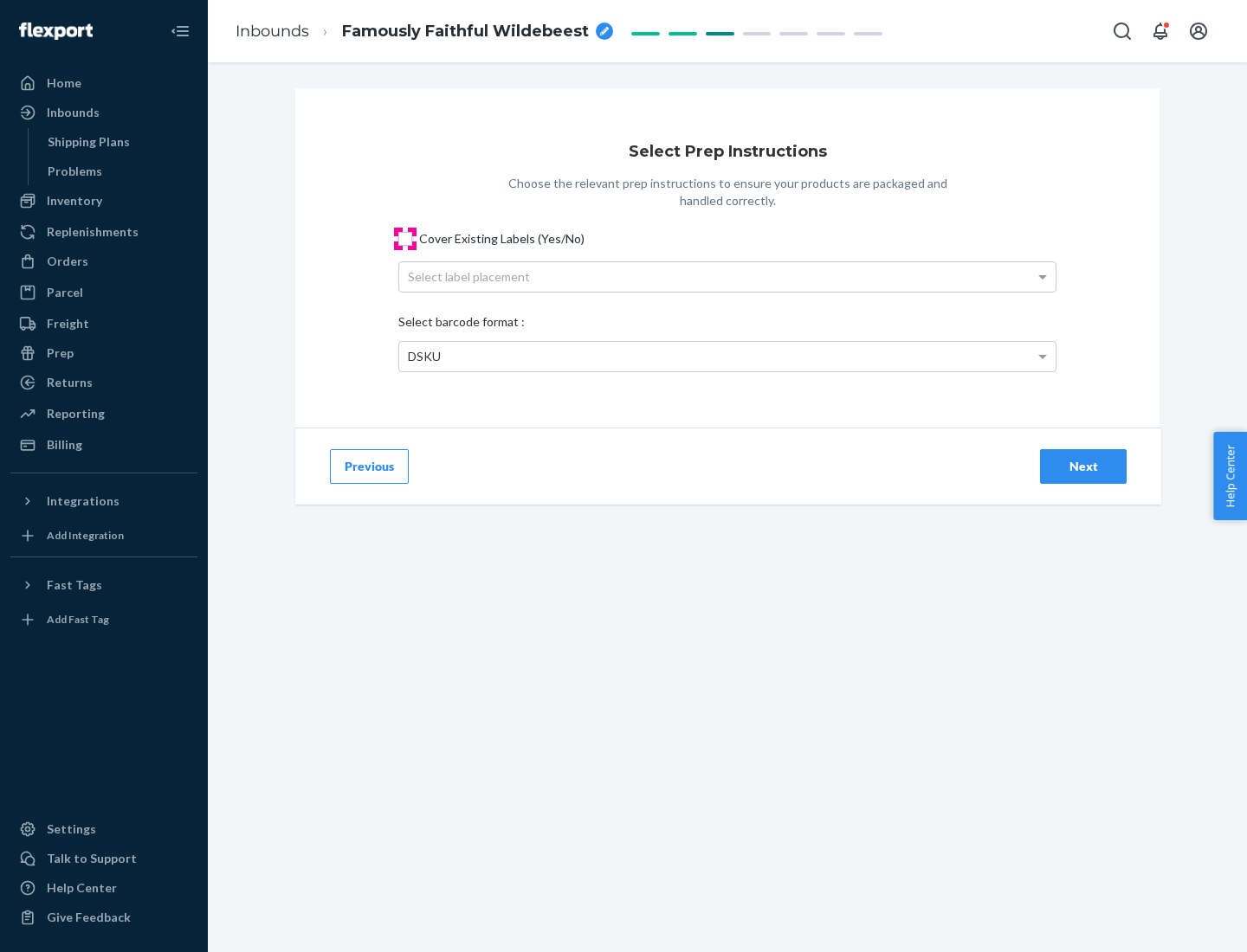
click at [405, 238] on input "Cover Existing Labels (Yes/No)" at bounding box center [404, 238] width 14 height 14
checkbox input "true"
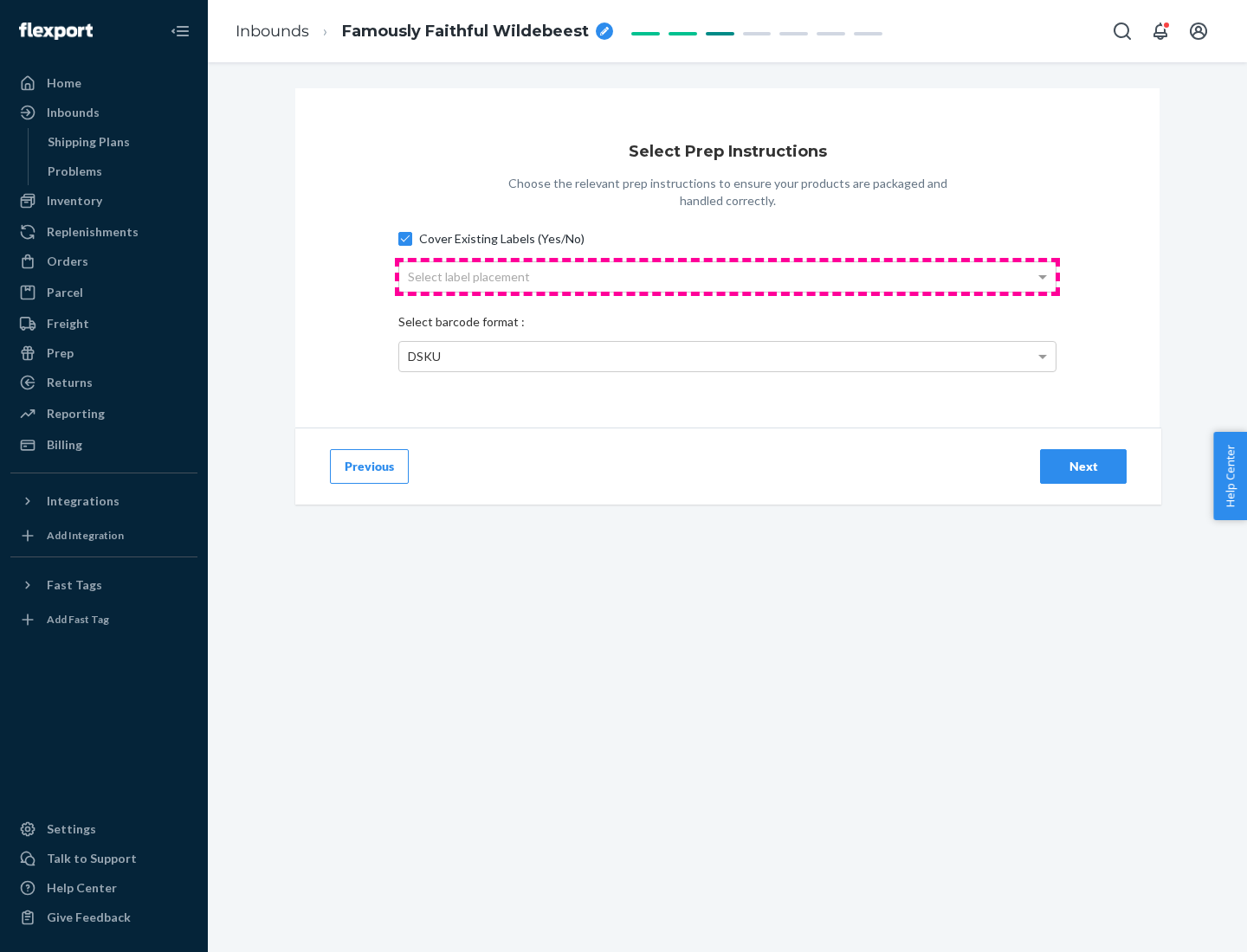
click at [727, 276] on div "Select label placement" at bounding box center [727, 276] width 656 height 29
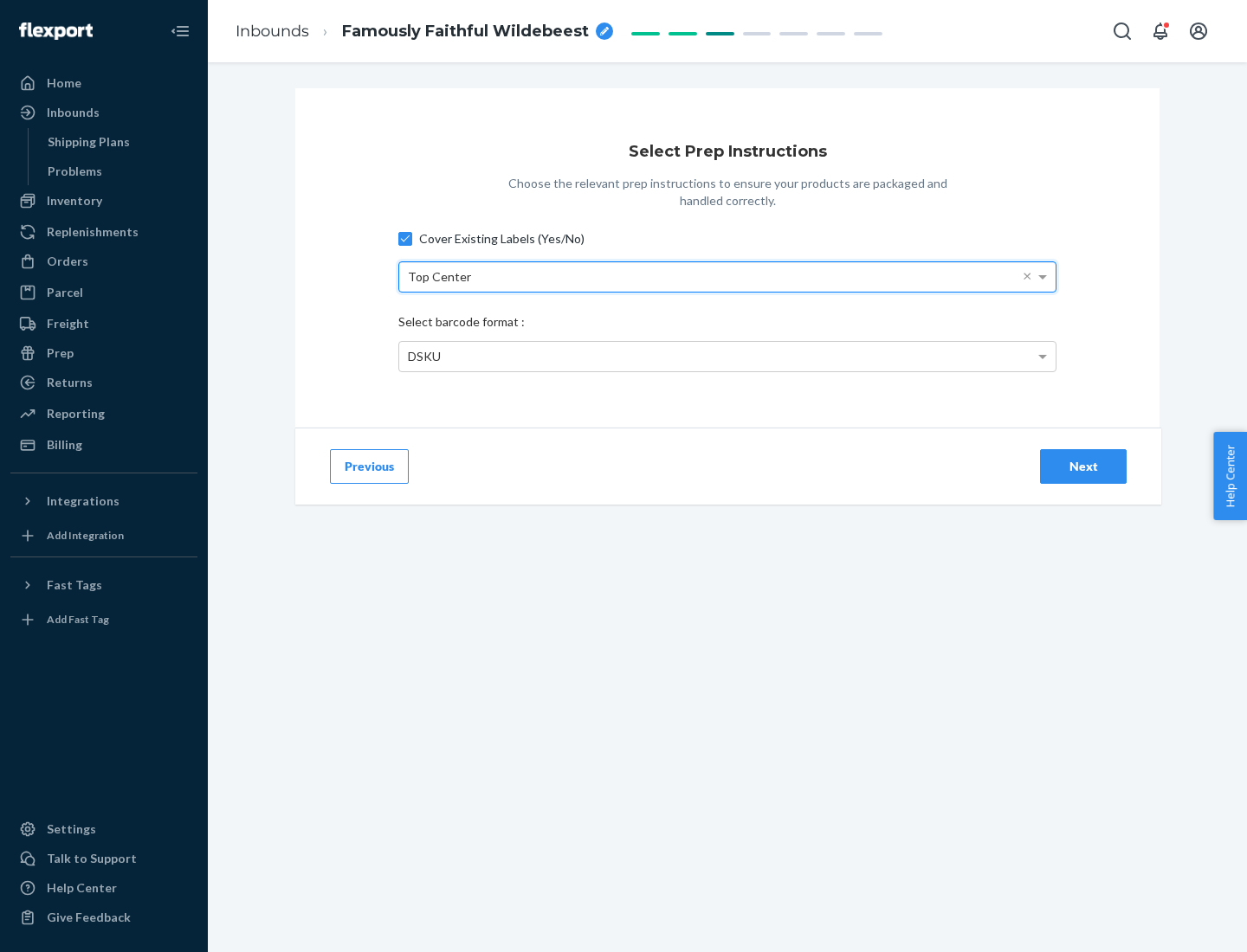
click at [727, 356] on div "DSKU" at bounding box center [727, 356] width 656 height 29
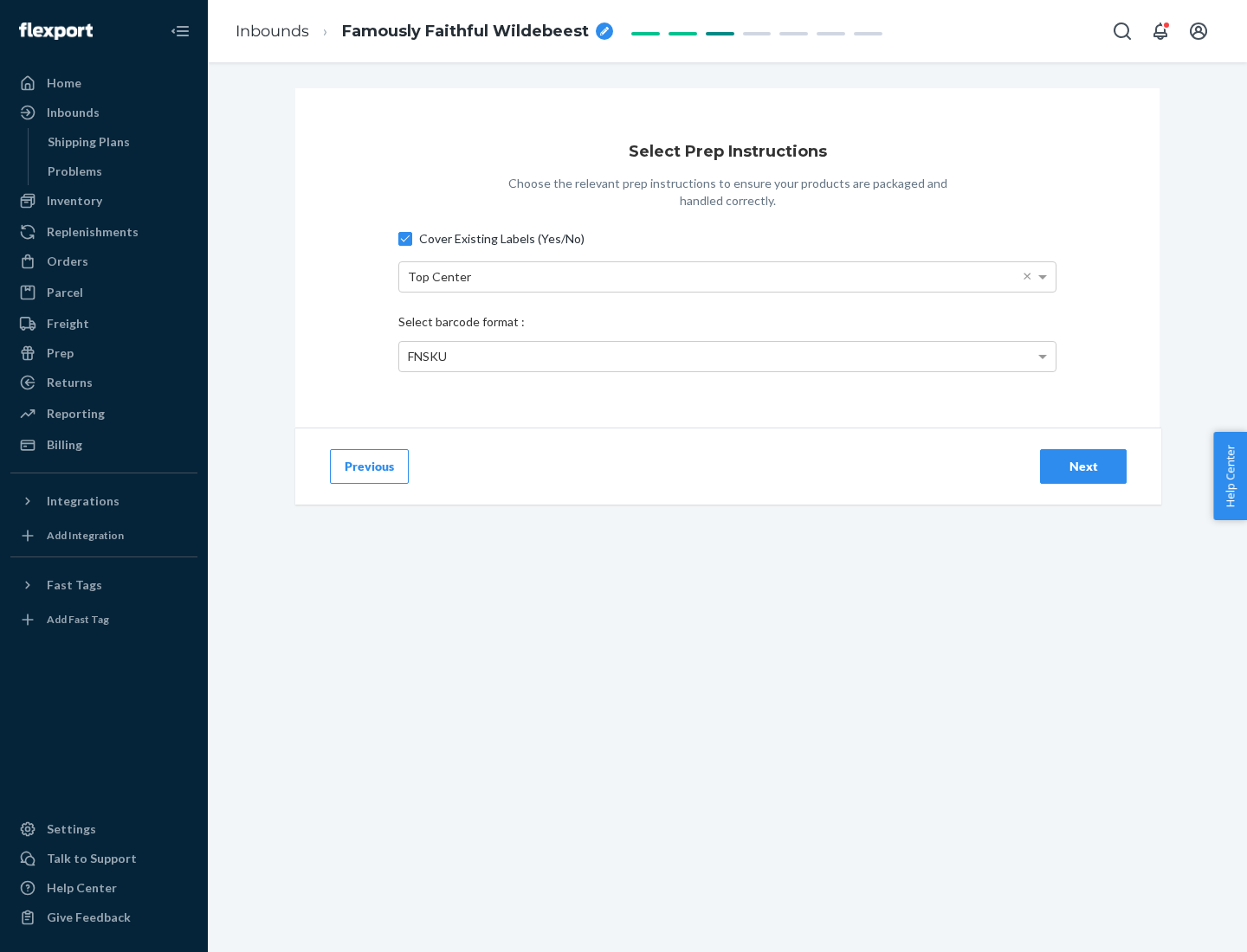
click at [1083, 466] on div "Next" at bounding box center [1083, 466] width 57 height 17
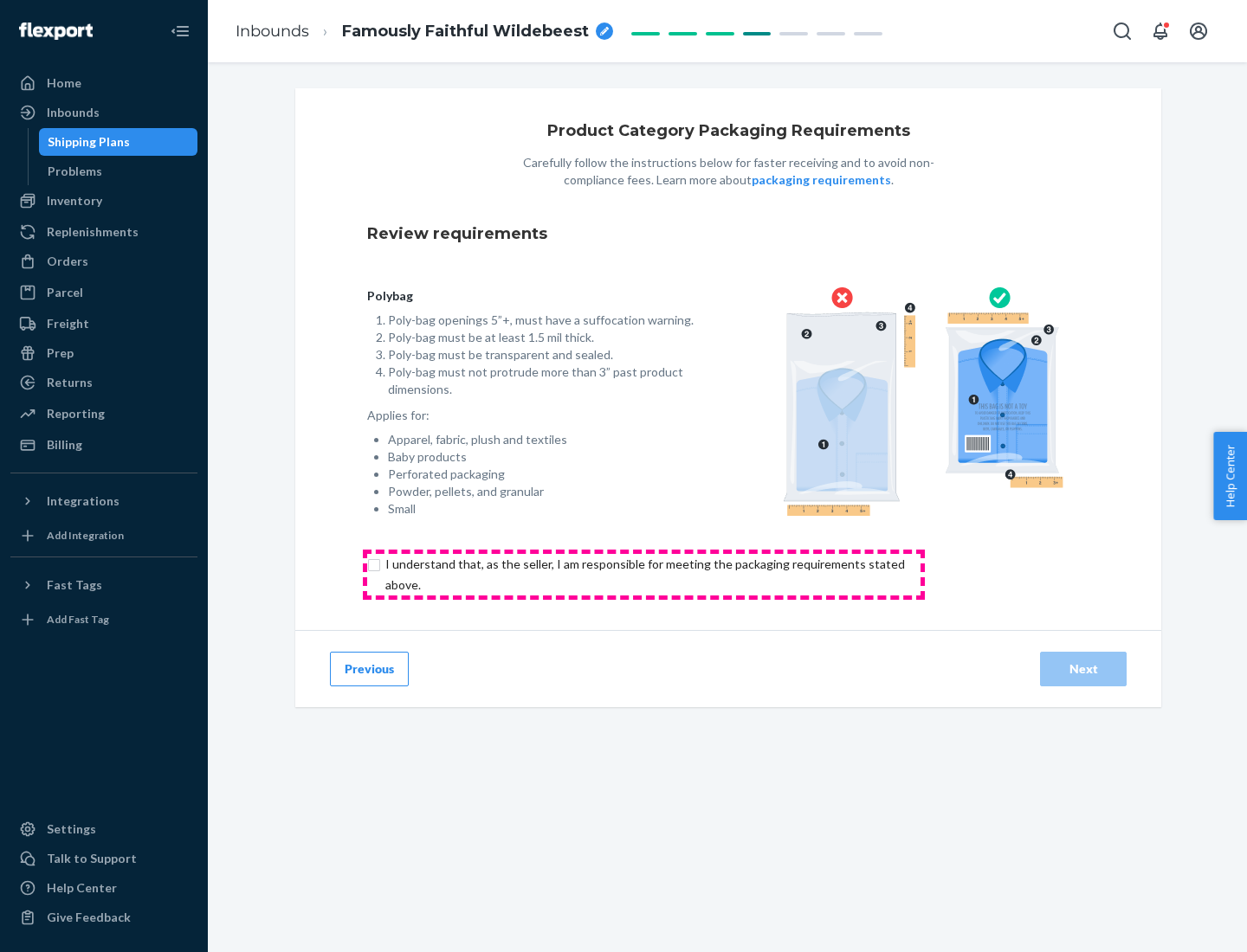
click at [643, 573] on input "checkbox" at bounding box center [654, 574] width 575 height 42
checkbox input "true"
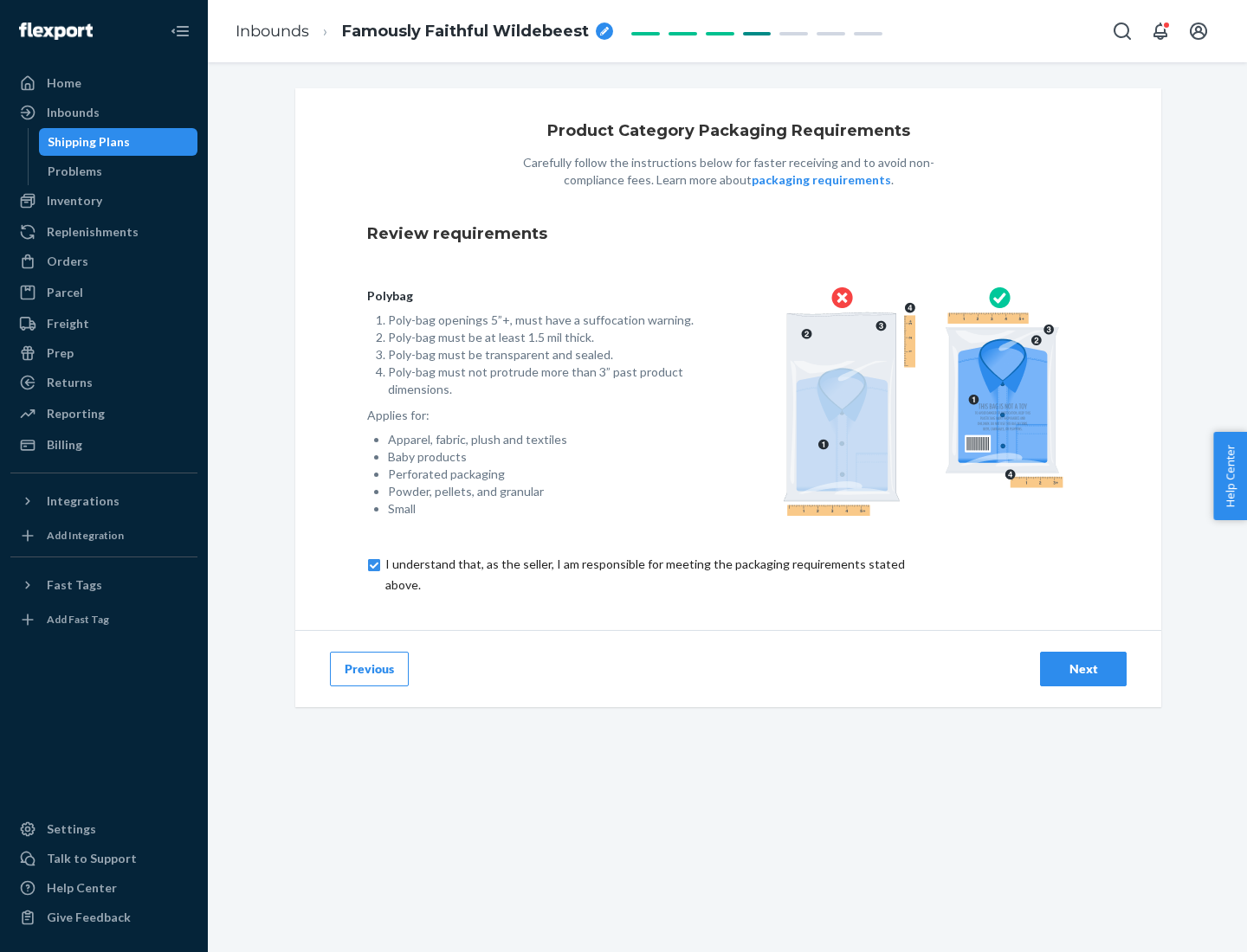
click at [1083, 668] on div "Next" at bounding box center [1083, 668] width 57 height 17
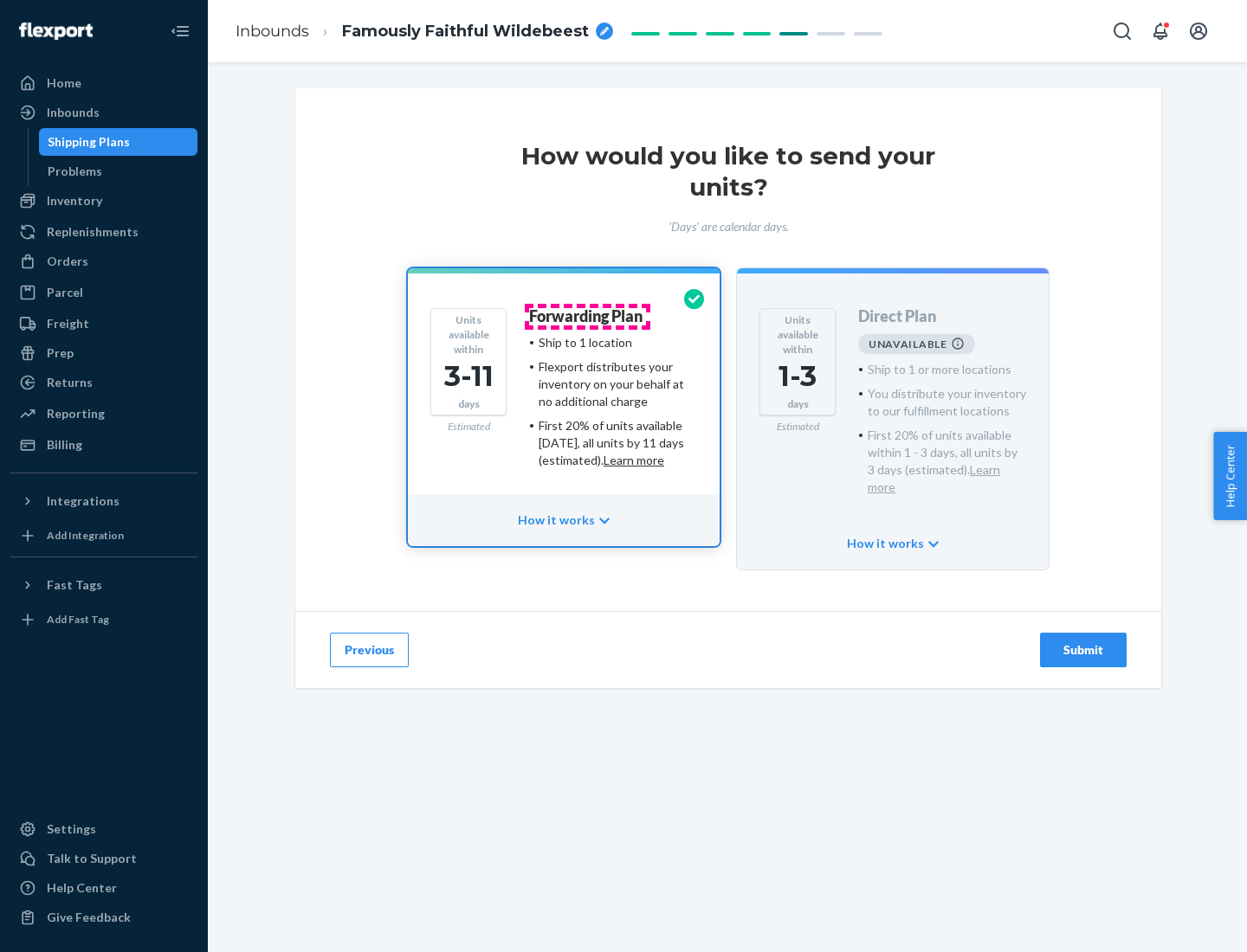
click at [587, 316] on h4 "Forwarding Plan" at bounding box center [585, 316] width 113 height 17
click at [1083, 641] on div "Submit" at bounding box center [1083, 649] width 57 height 17
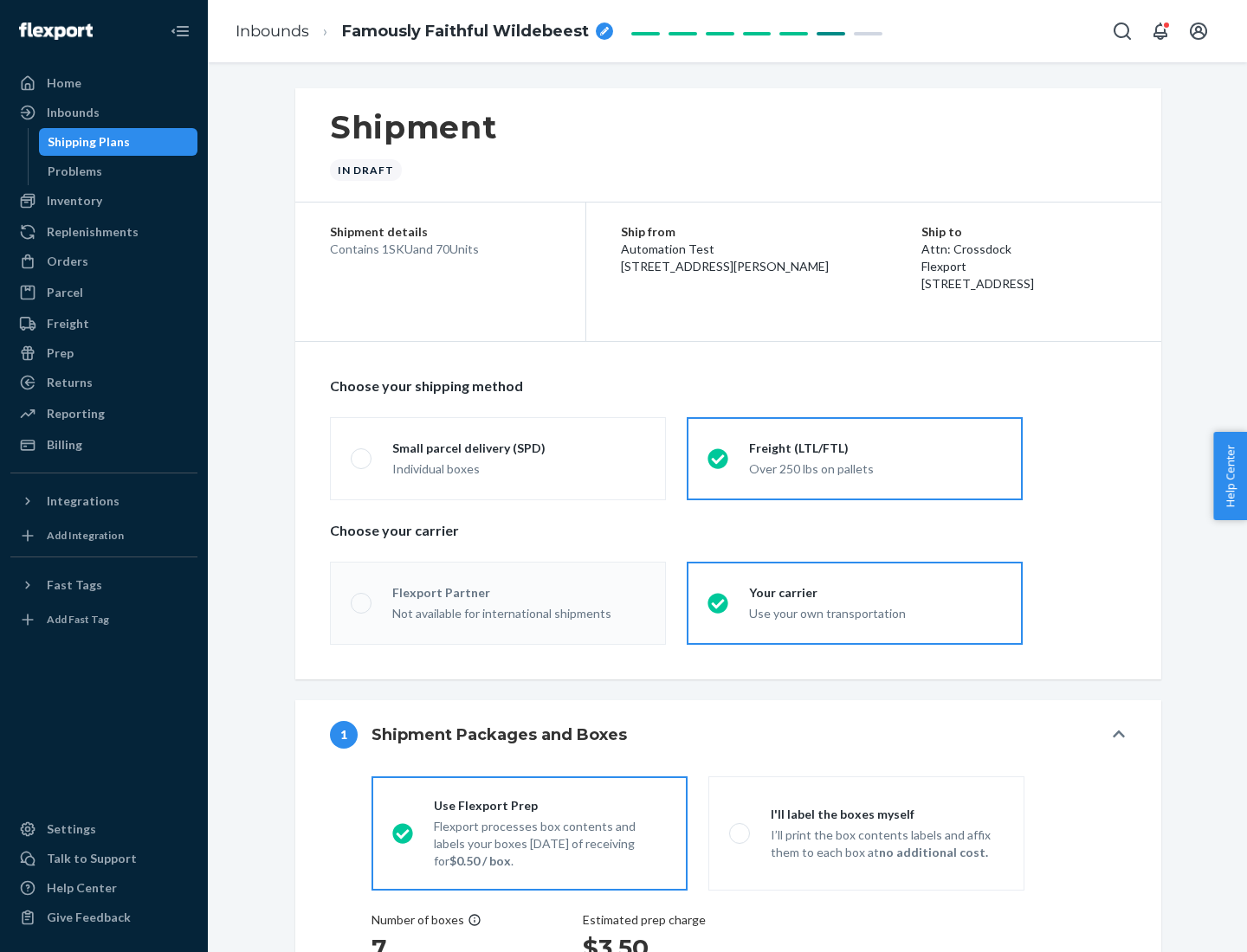
radio input "true"
radio input "false"
radio input "true"
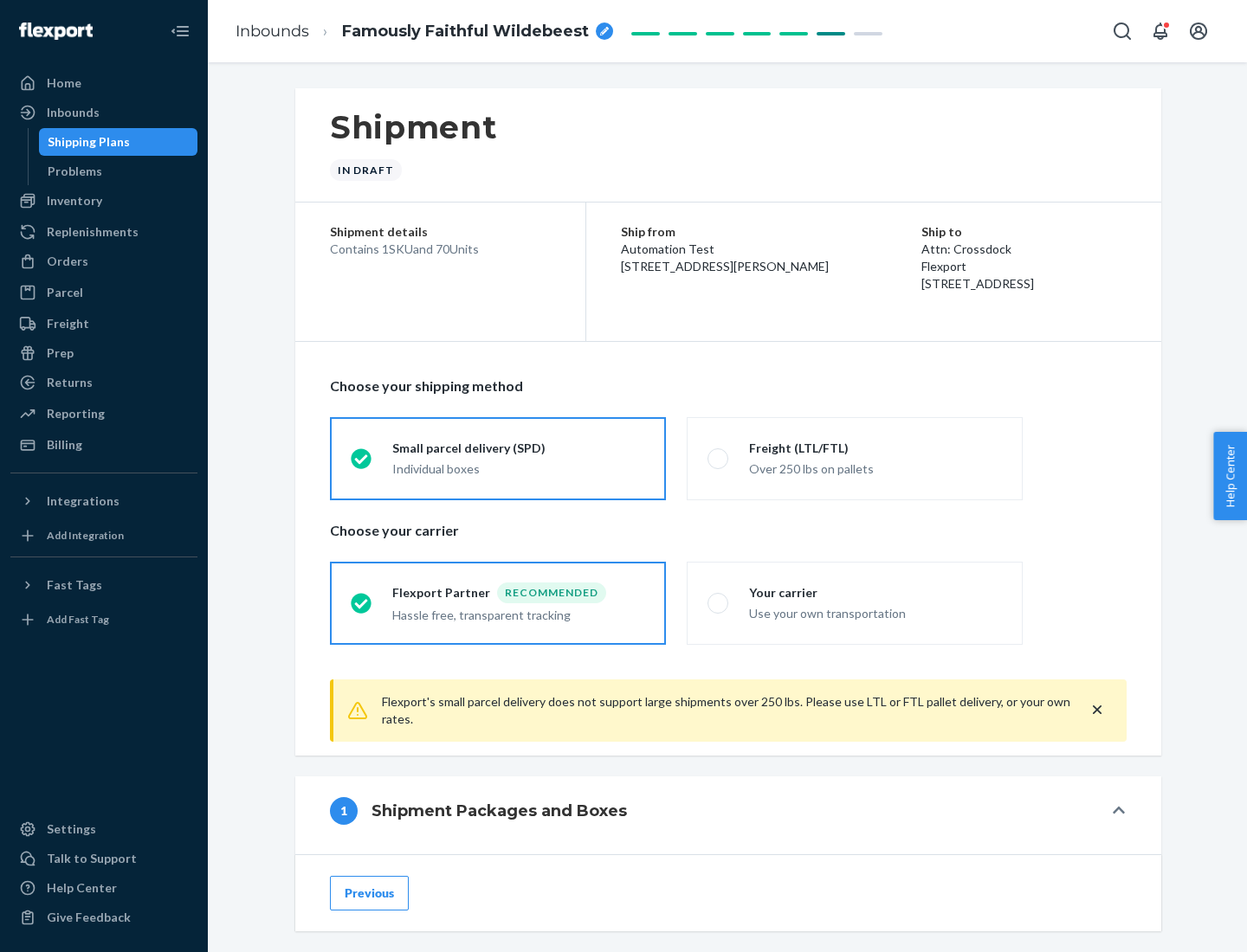
click at [518, 466] on div "Individual boxes" at bounding box center [518, 468] width 253 height 17
click at [362, 464] on input "Small parcel delivery (SPD) Individual boxes" at bounding box center [356, 458] width 11 height 11
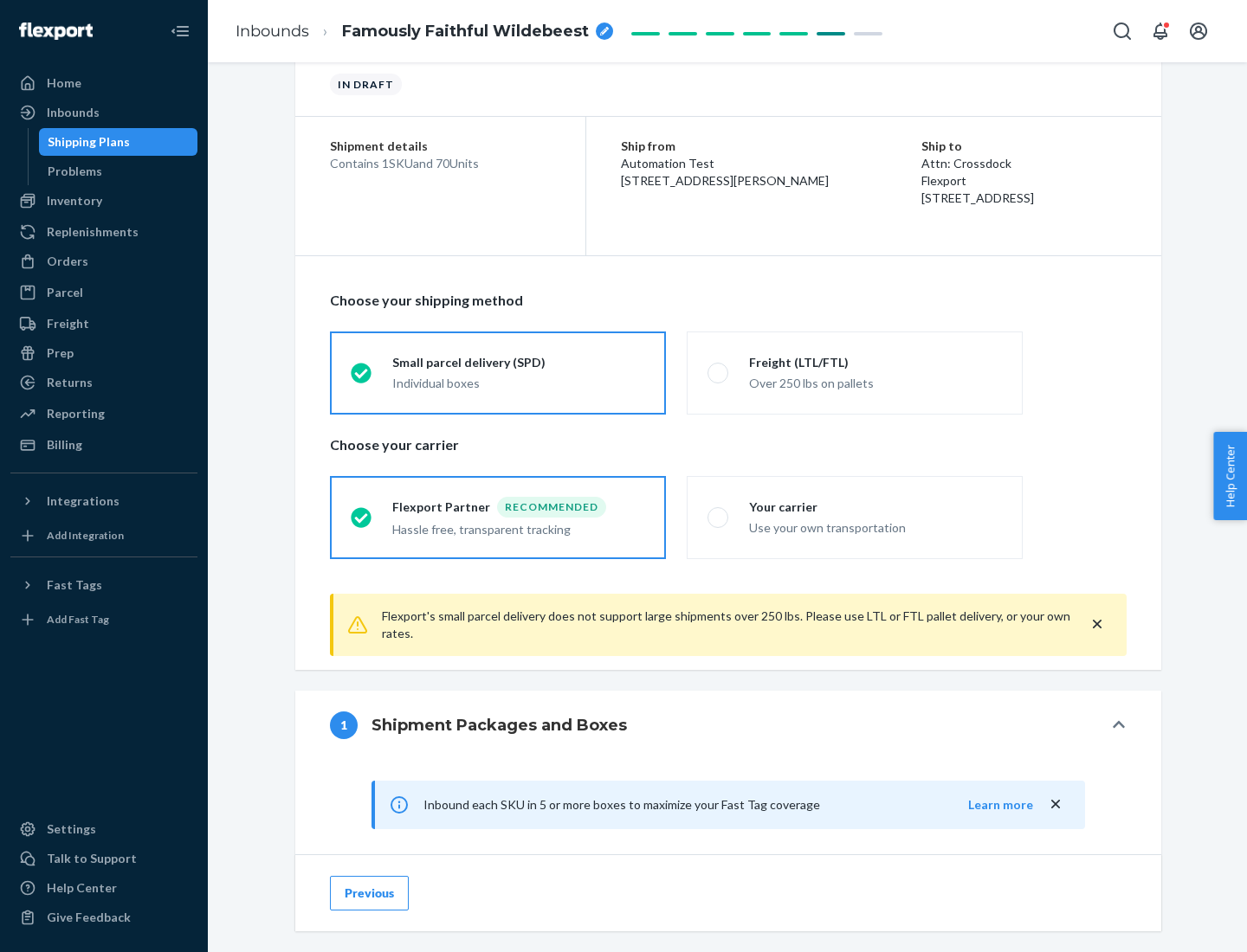
click at [875, 506] on div "Your carrier" at bounding box center [875, 506] width 253 height 17
click at [719, 512] on input "Your carrier Use your own transportation" at bounding box center [712, 517] width 11 height 11
radio input "true"
radio input "false"
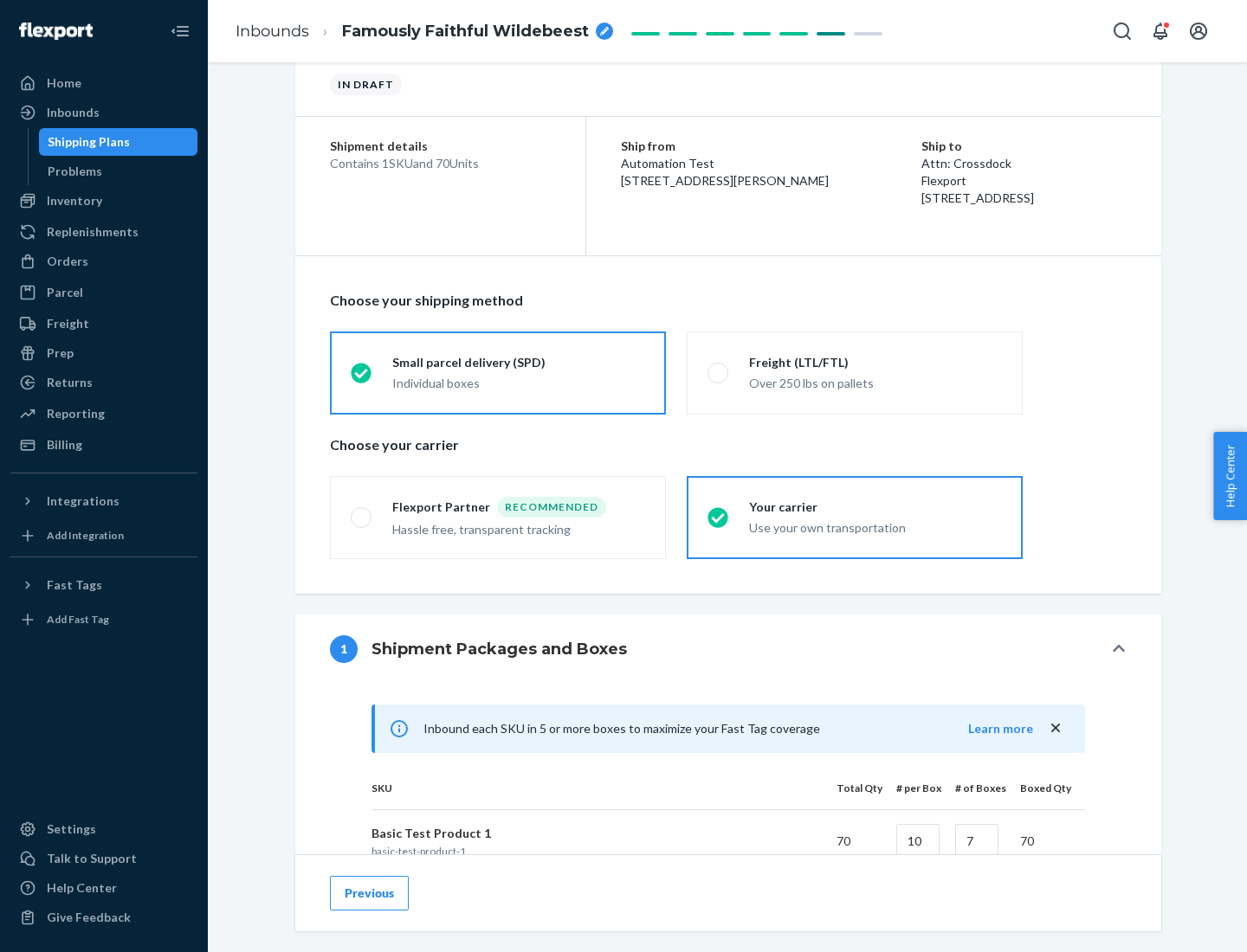
scroll to position [419, 0]
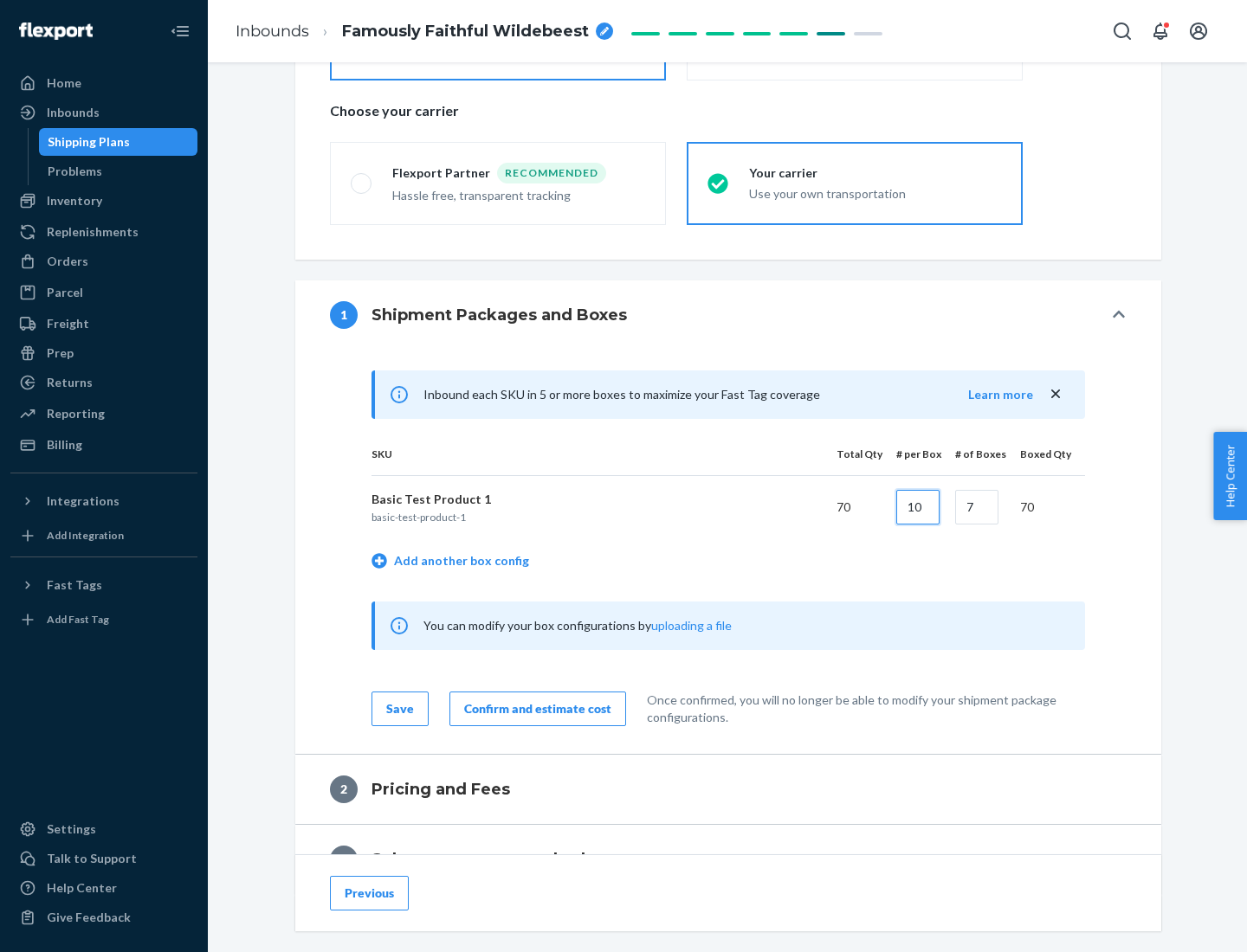
type input "10"
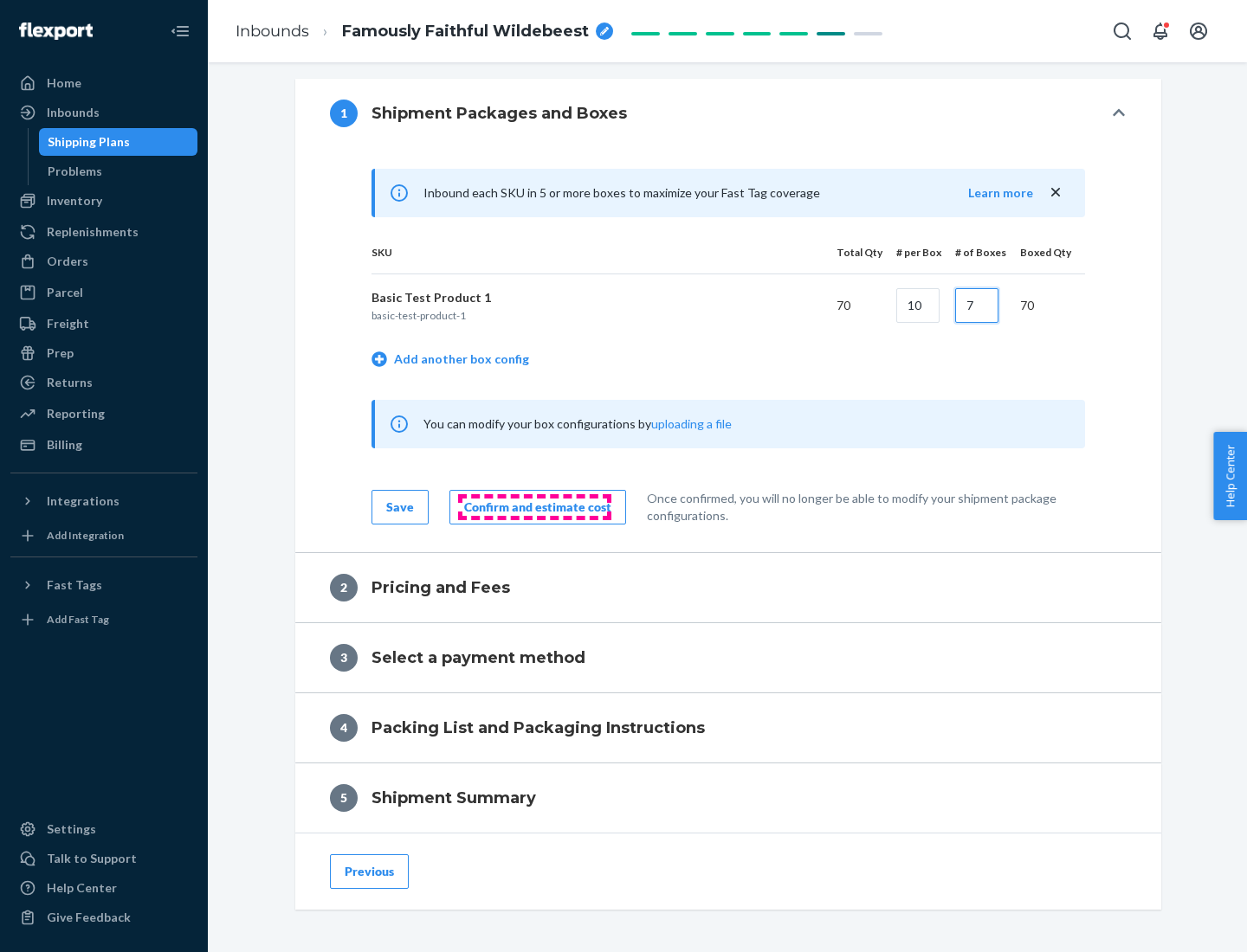
type input "7"
click at [534, 506] on div "Confirm and estimate cost" at bounding box center [537, 506] width 147 height 17
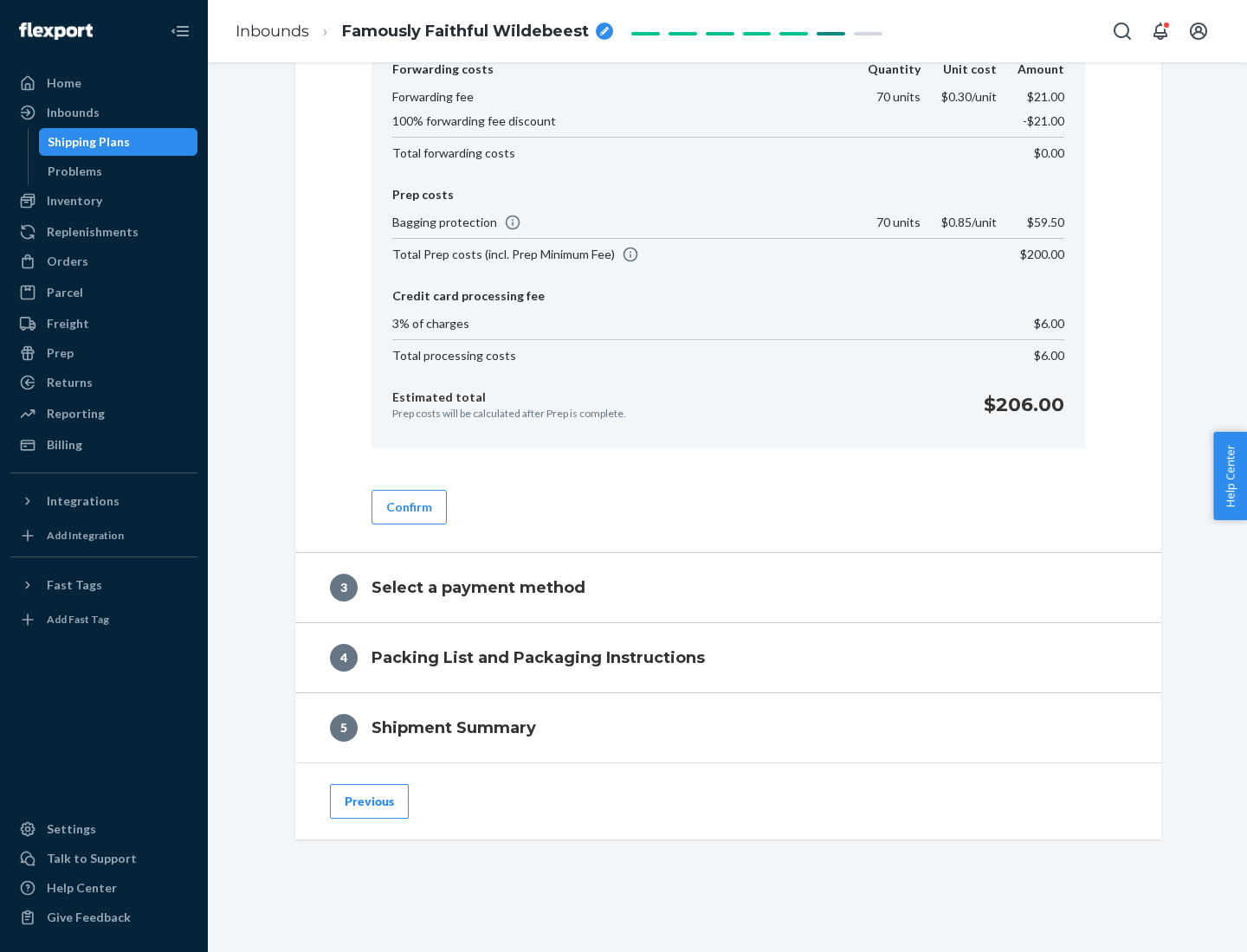
click at [408, 506] on button "Confirm" at bounding box center [409, 507] width 75 height 34
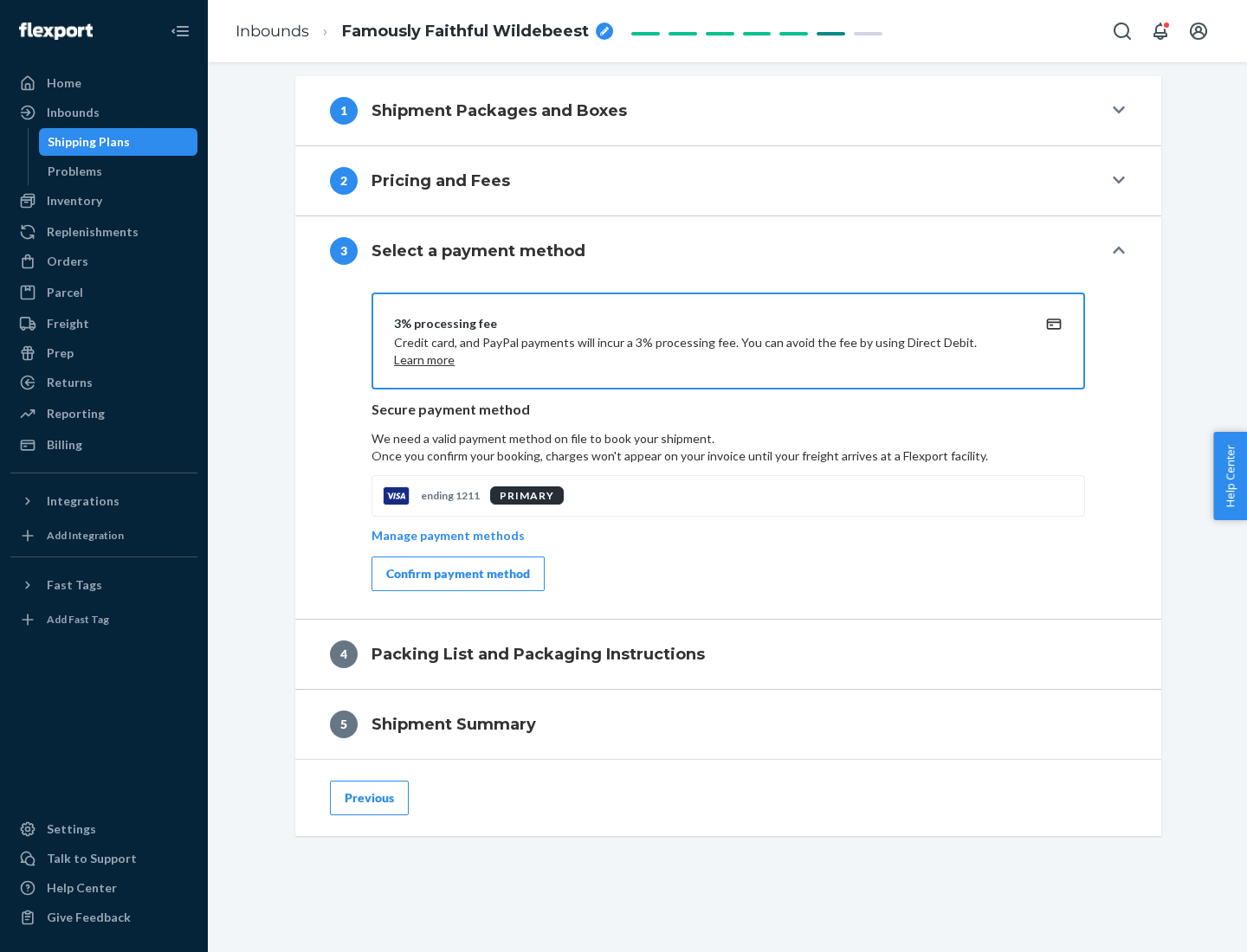
scroll to position [624, 0]
click at [456, 573] on div "Confirm payment method" at bounding box center [458, 573] width 144 height 17
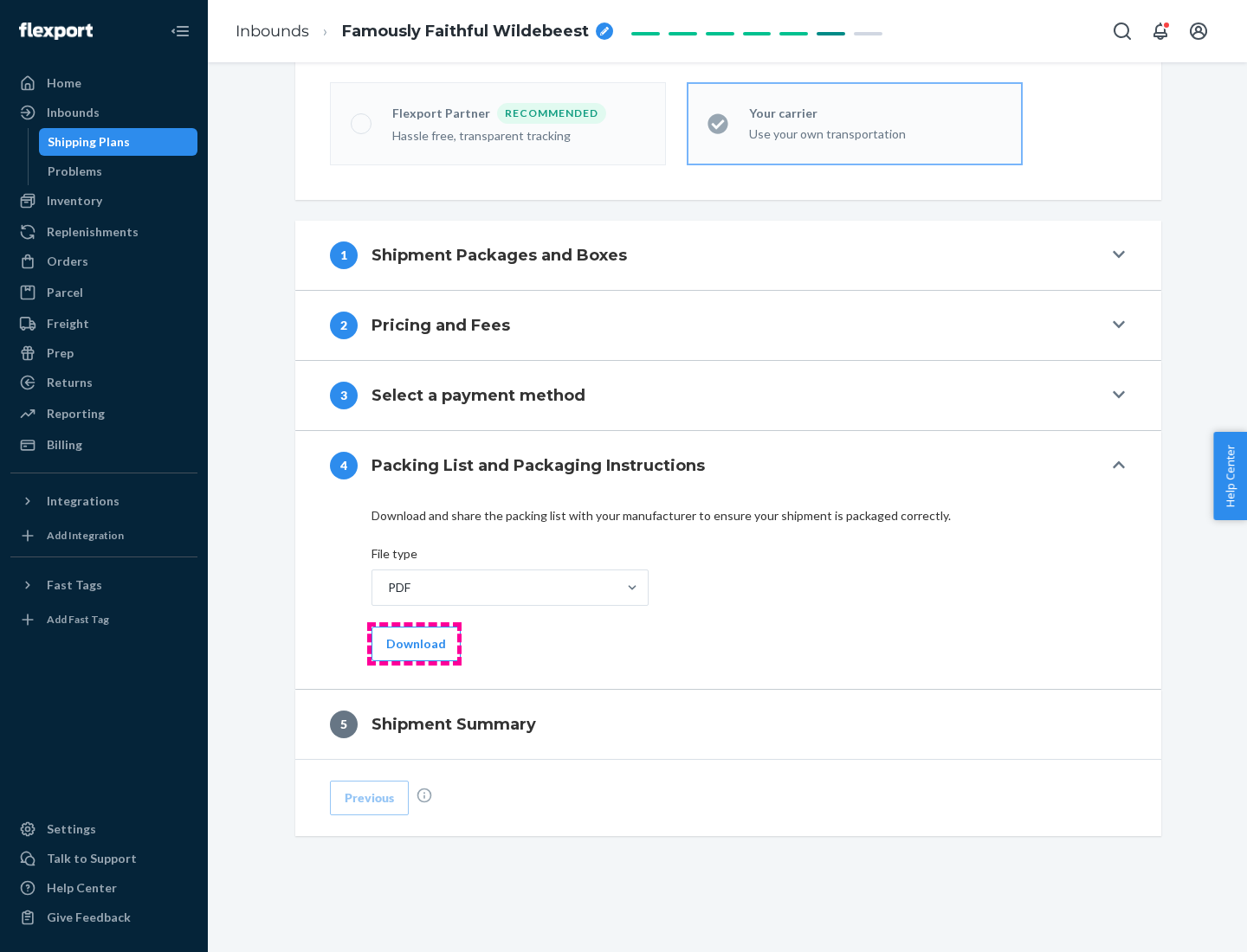
click at [414, 643] on button "Download" at bounding box center [416, 644] width 89 height 34
